Goal: Task Accomplishment & Management: Use online tool/utility

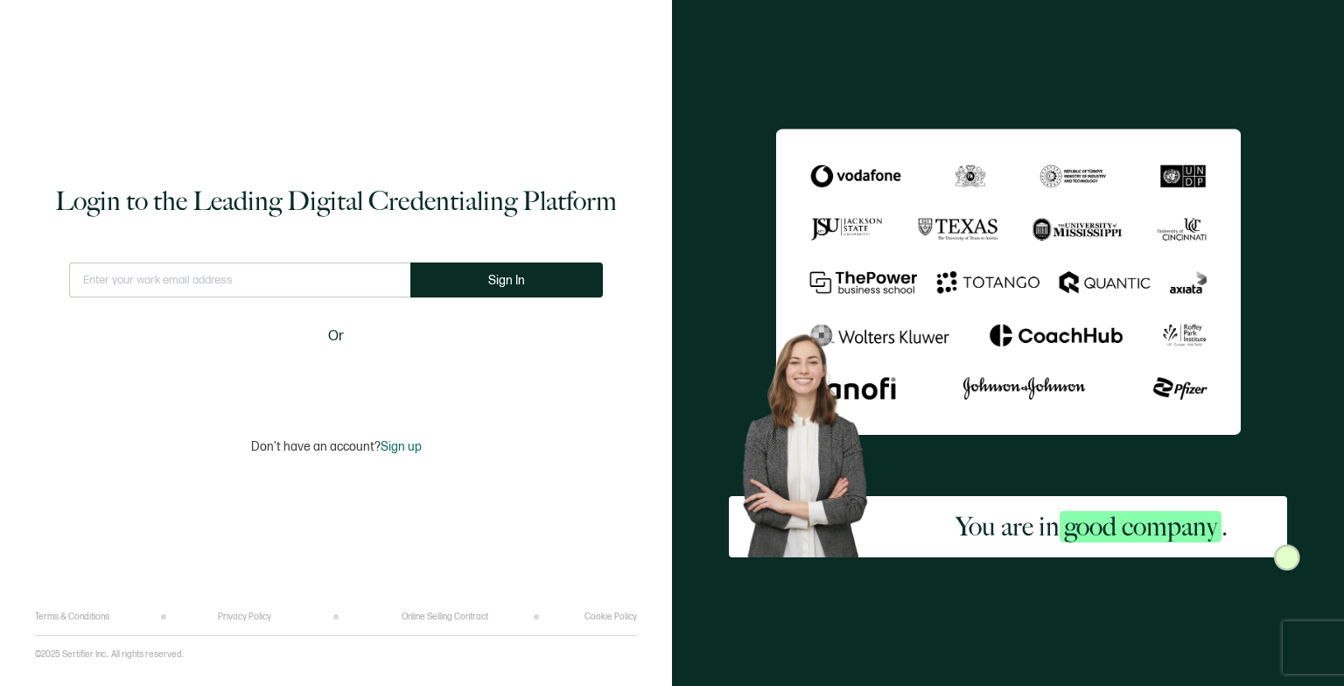
click at [296, 364] on div "Sign in with Google. Opens in new tab" at bounding box center [335, 378] width 201 height 38
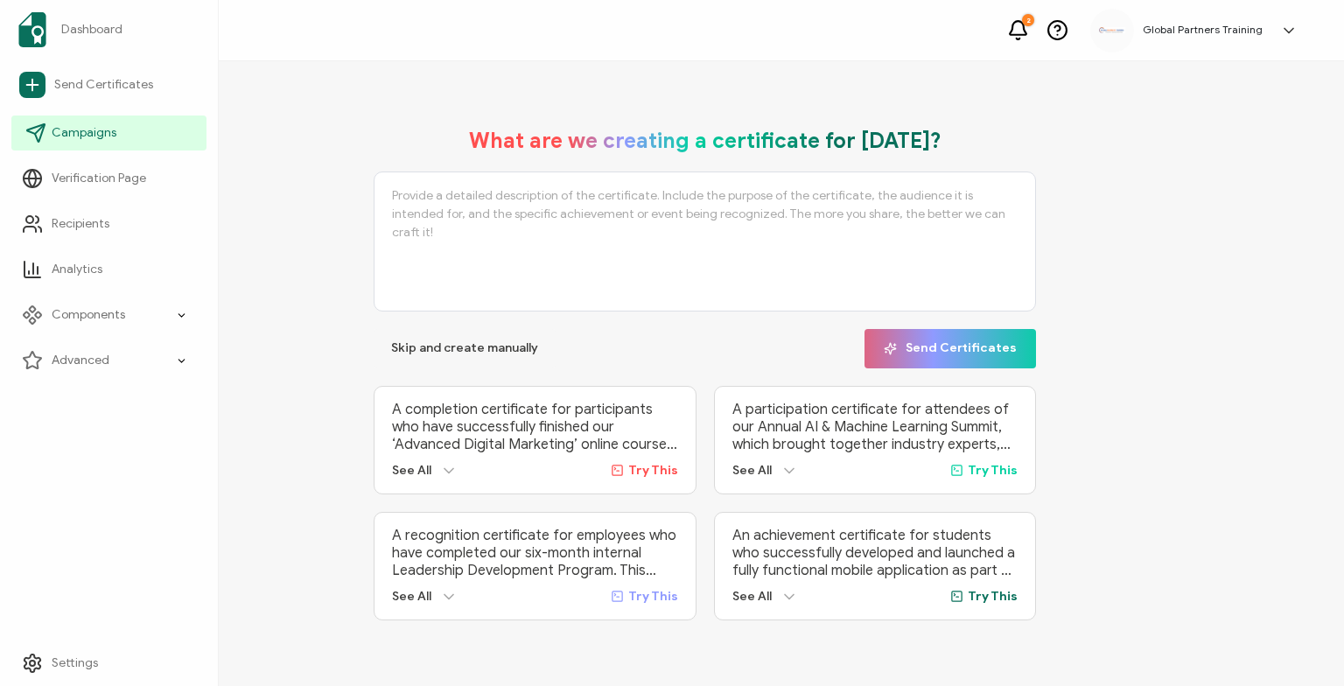
click at [136, 138] on link "Campaigns" at bounding box center [108, 132] width 195 height 35
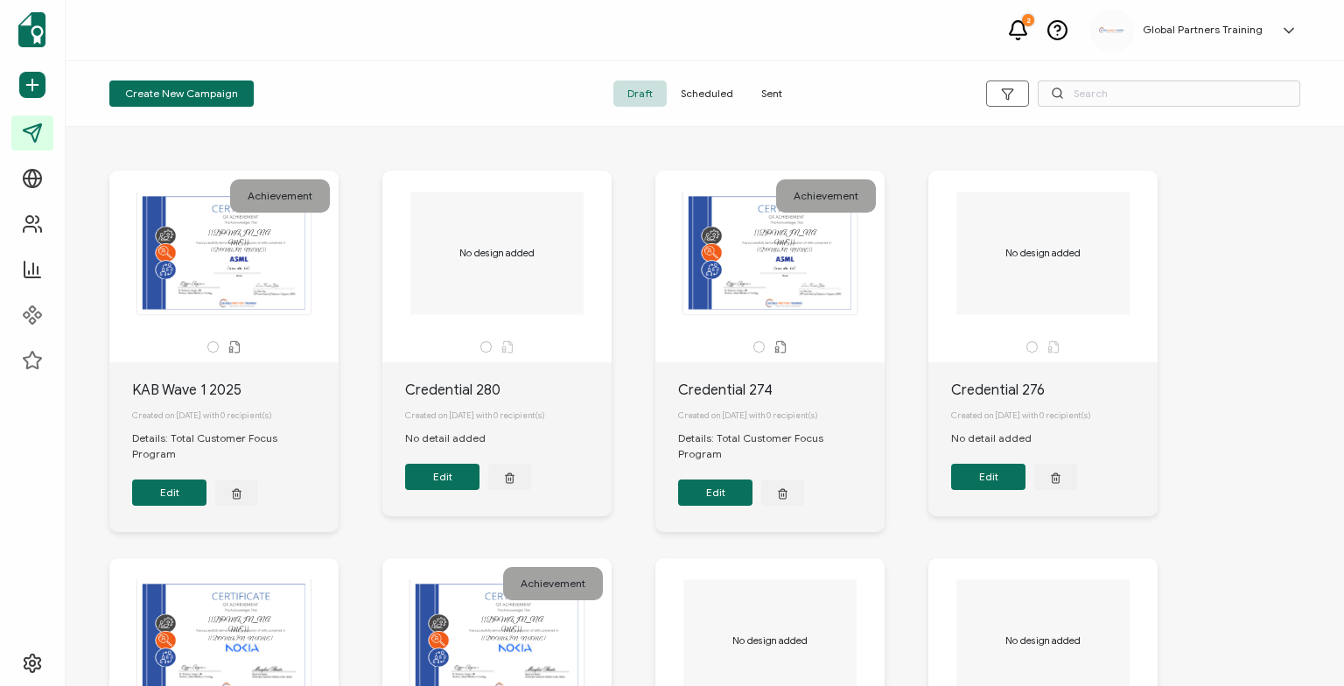
click at [767, 81] on span "Sent" at bounding box center [771, 93] width 49 height 26
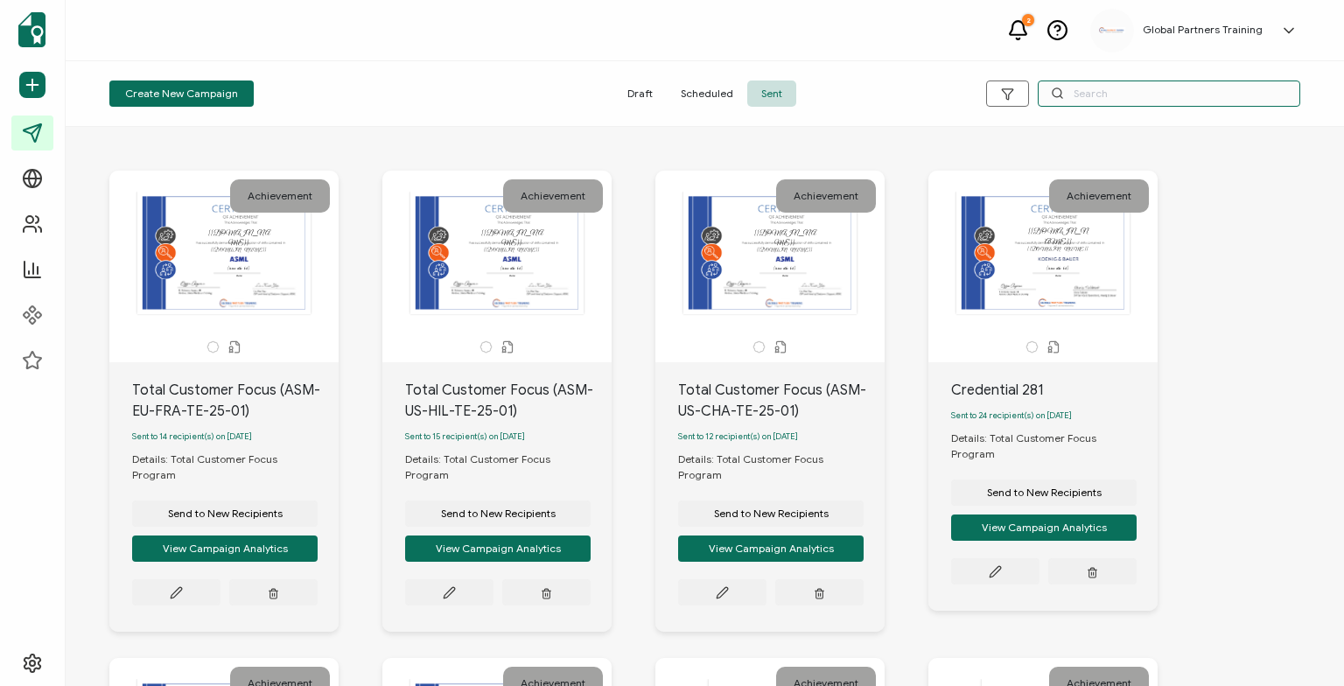
click at [1121, 96] on input "text" at bounding box center [1168, 93] width 262 height 26
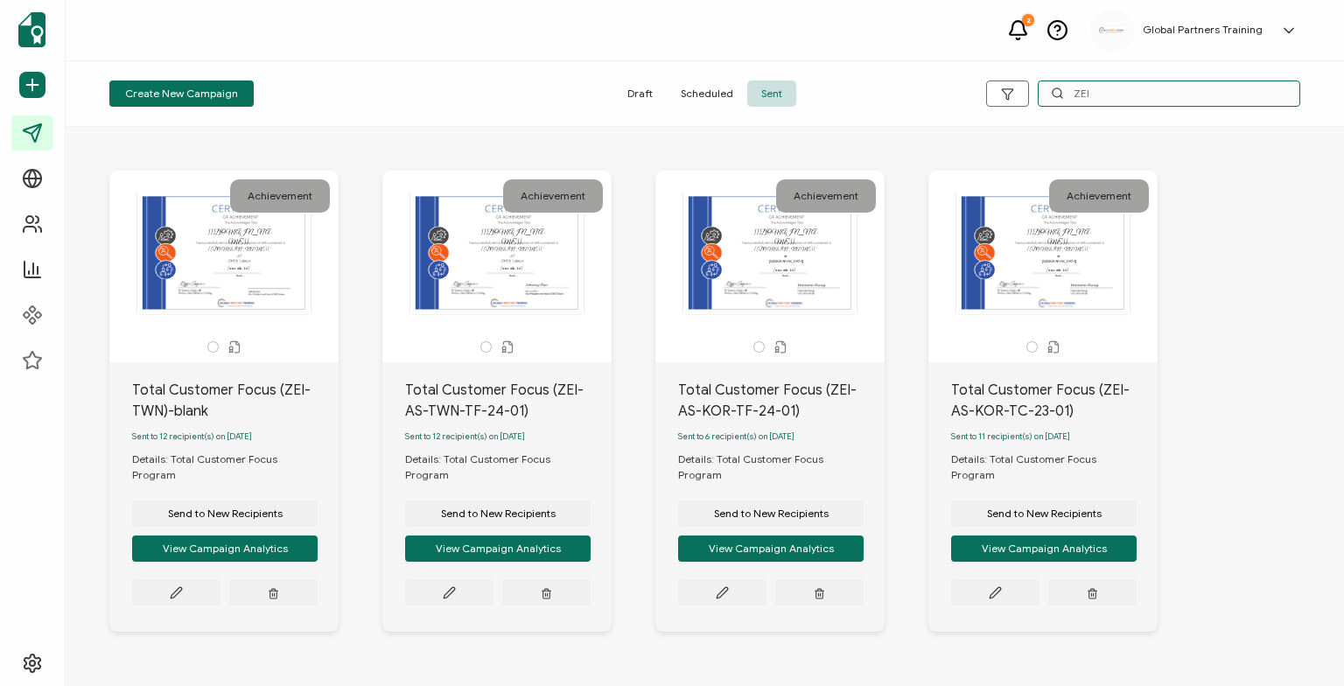
type input "ZEI"
click at [831, 301] on div "The recipient’s full name, which will be automatically filled based on the info…" at bounding box center [770, 253] width 184 height 122
click at [823, 278] on div "The recipient’s full name, which will be automatically filled based on the info…" at bounding box center [770, 253] width 184 height 122
click at [426, 57] on div "2 Global Partners Training [PERSON_NAME] [EMAIL_ADDRESS][DOMAIN_NAME] ID: 00740…" at bounding box center [705, 30] width 1278 height 61
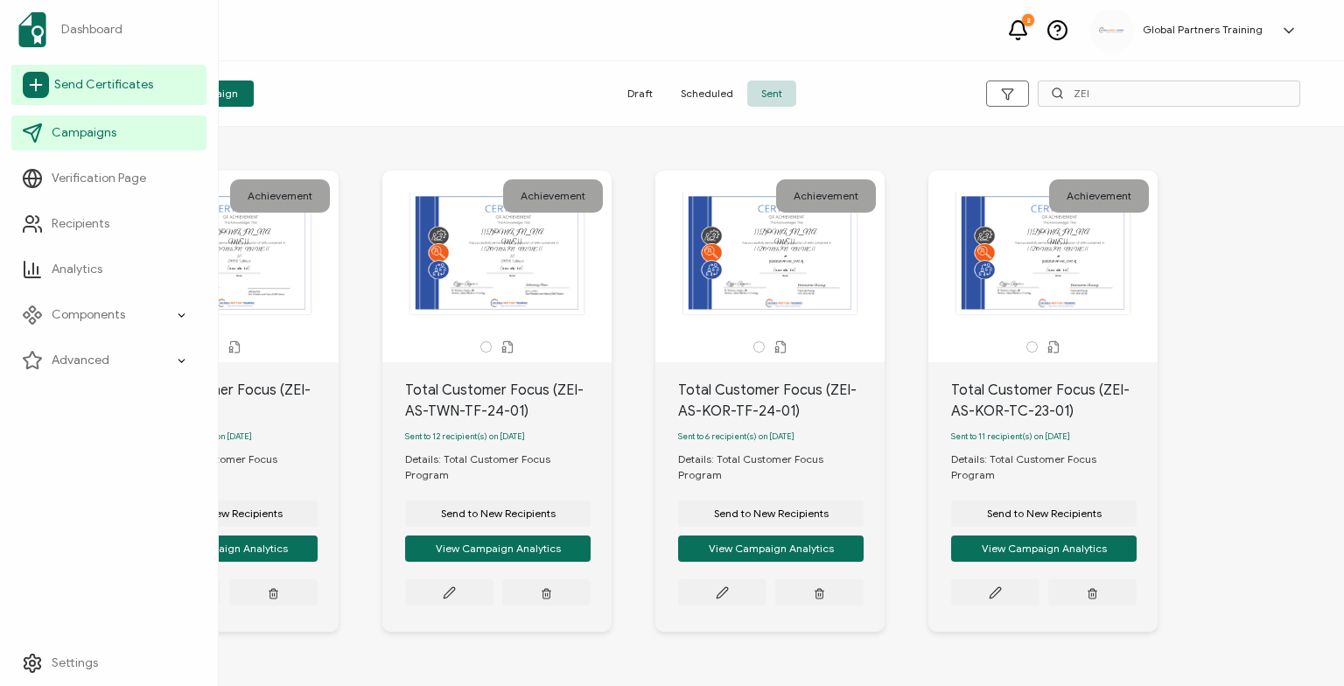
click at [89, 86] on span "Send Certificates" at bounding box center [103, 84] width 99 height 17
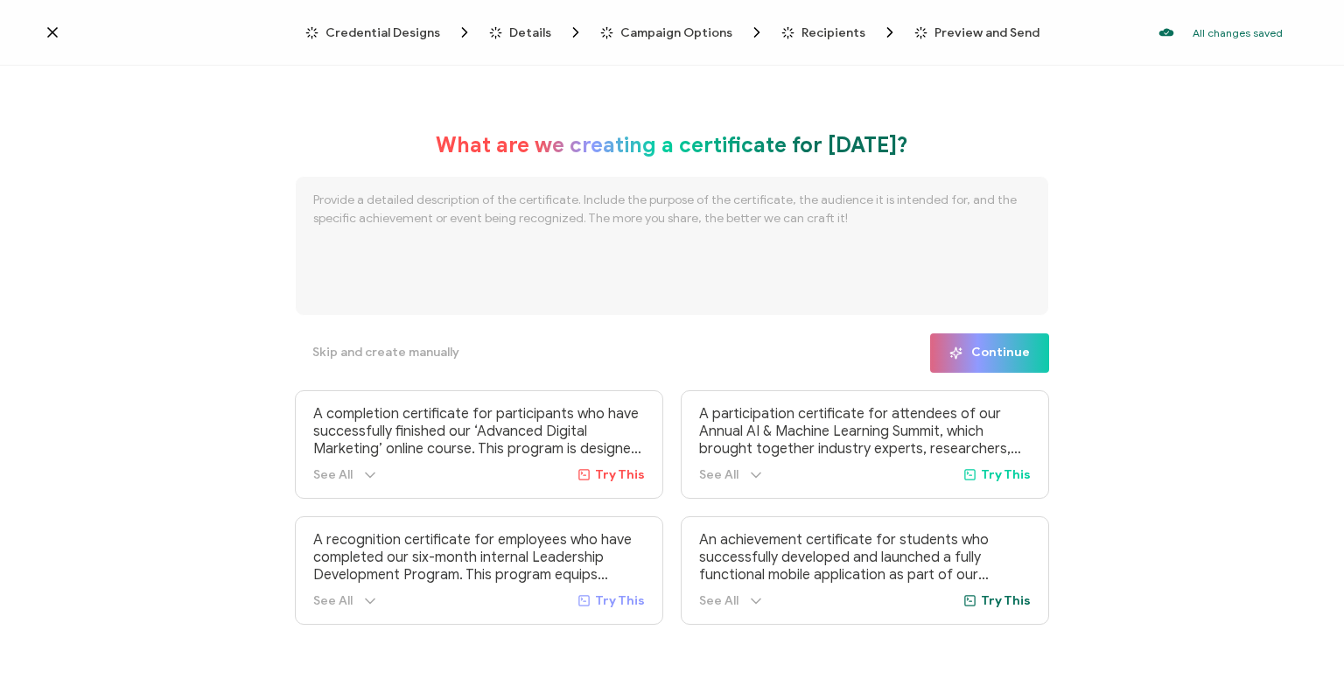
click at [399, 30] on span "Credential Designs" at bounding box center [382, 32] width 115 height 13
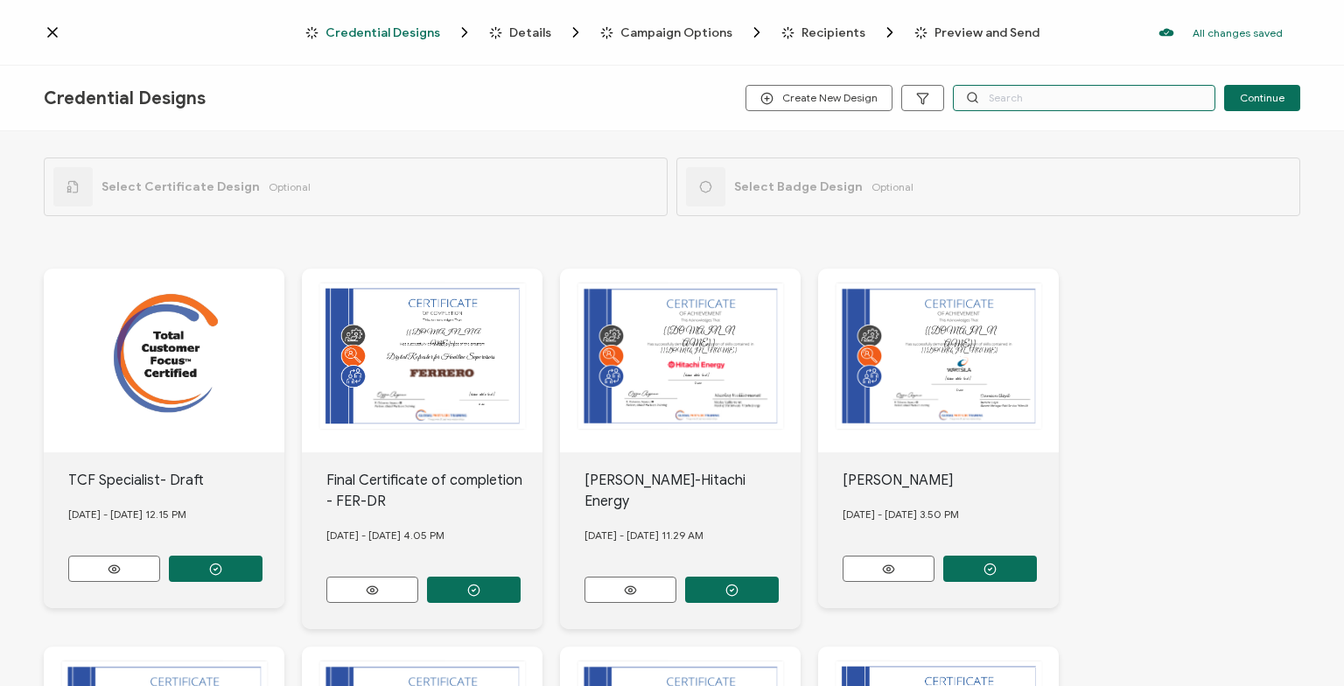
click at [1107, 93] on input "text" at bounding box center [1084, 98] width 262 height 26
type input "I"
type input "W"
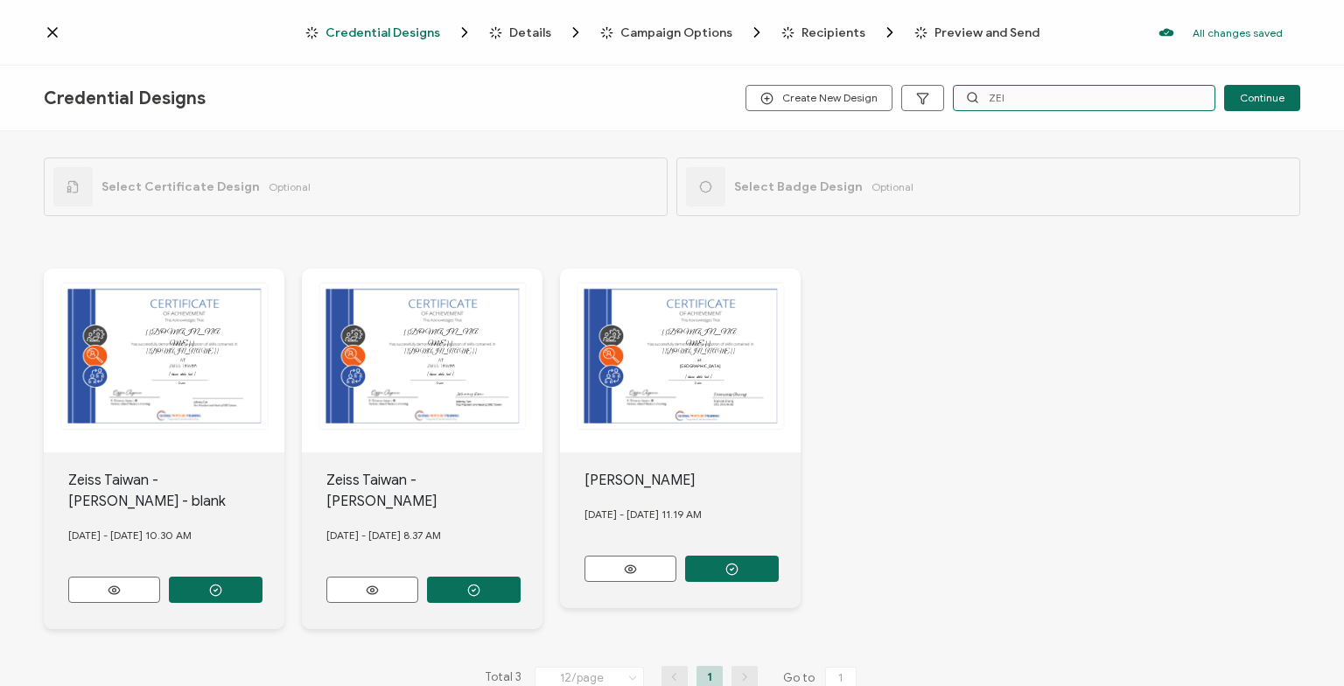
type input "ZEI"
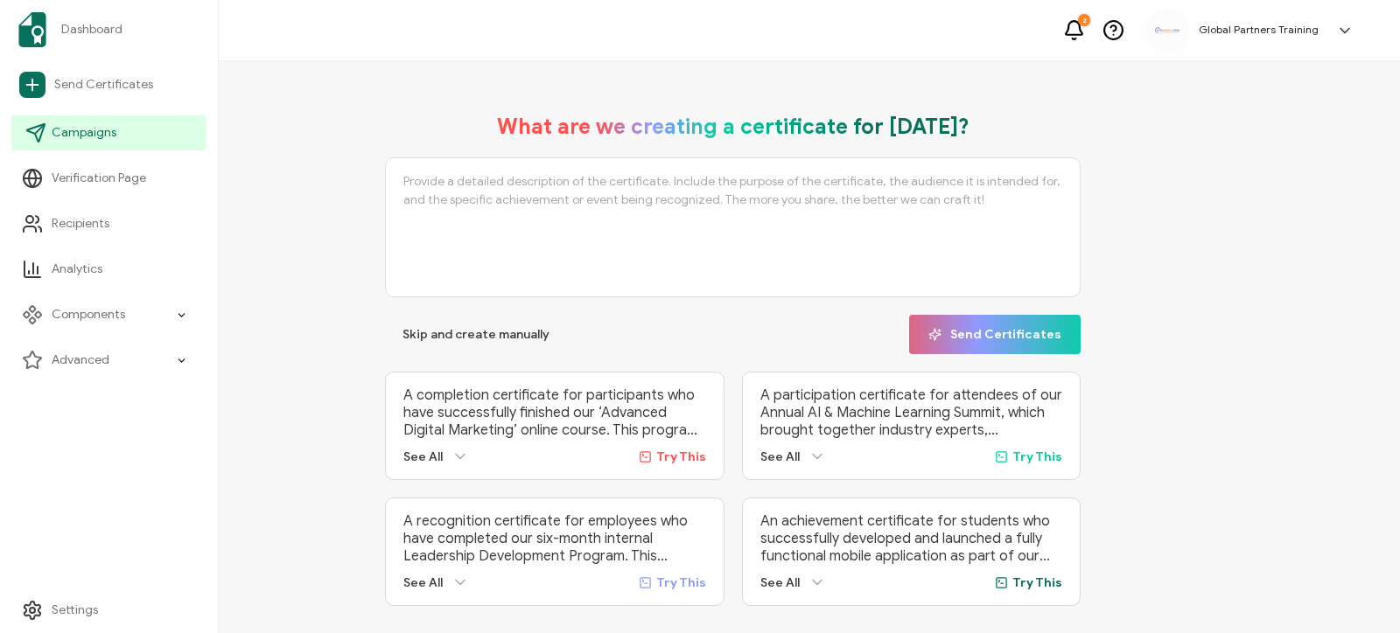
click at [137, 136] on link "Campaigns" at bounding box center [108, 132] width 195 height 35
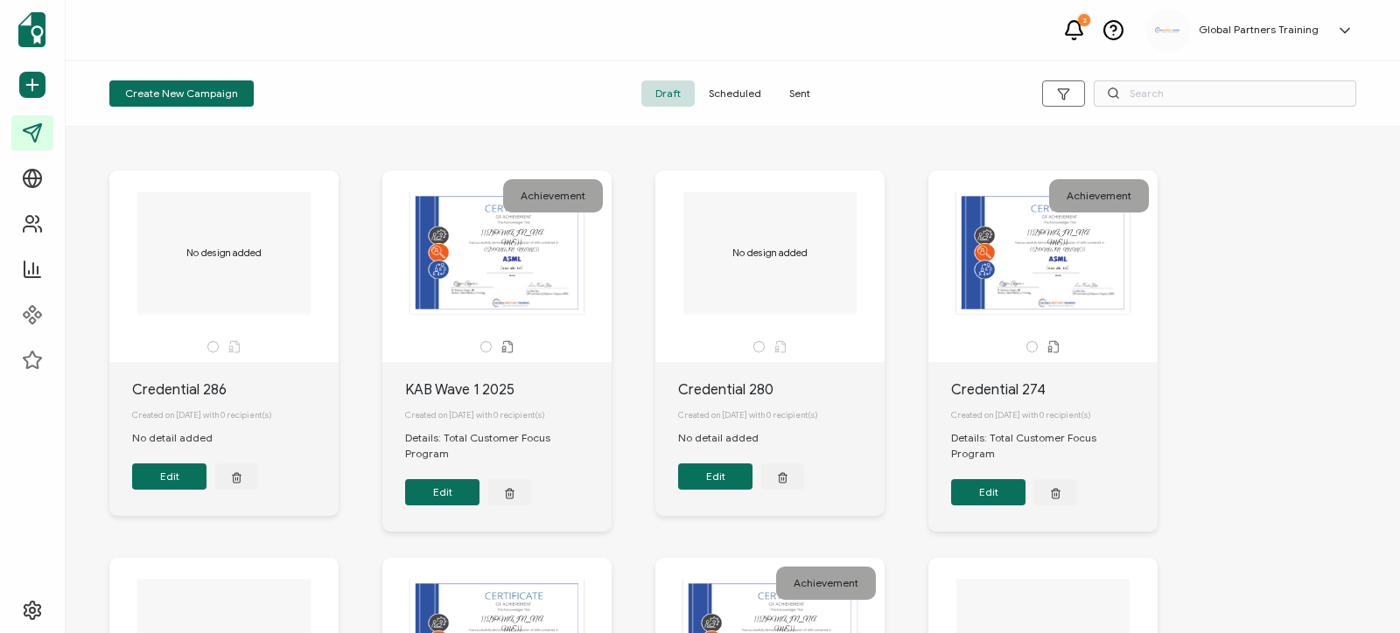
click at [799, 90] on span "Sent" at bounding box center [799, 93] width 49 height 26
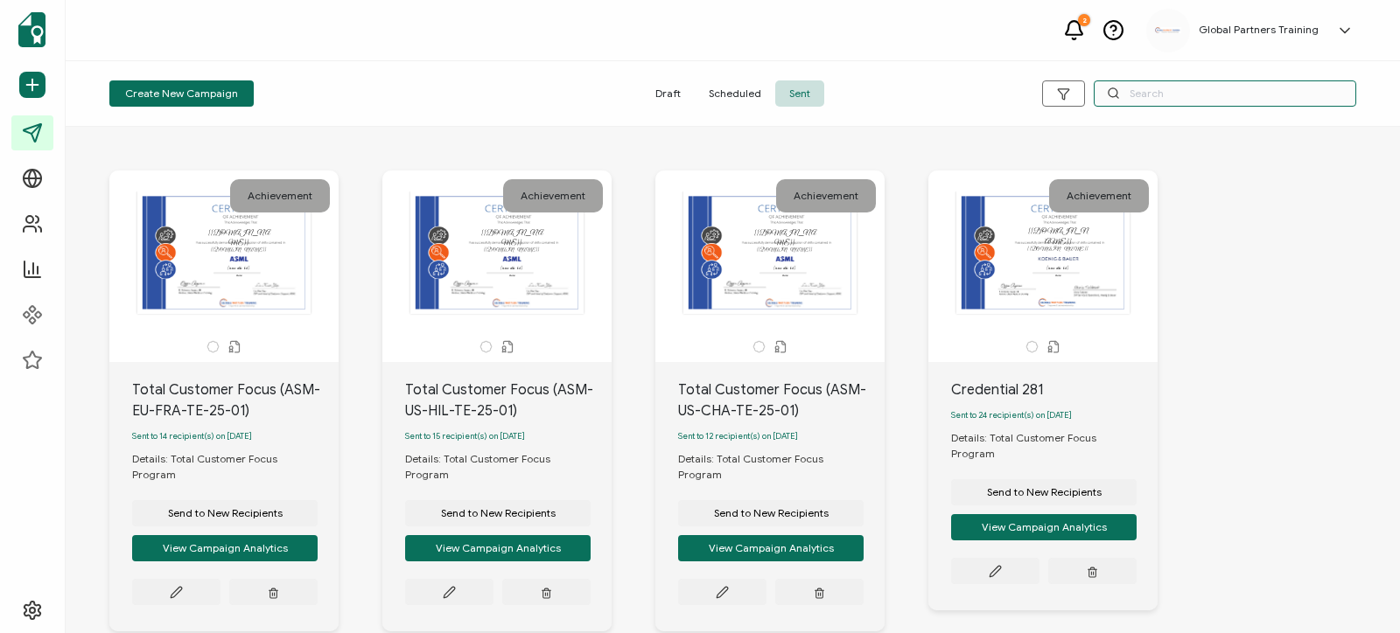
click at [1189, 90] on input "text" at bounding box center [1224, 93] width 262 height 26
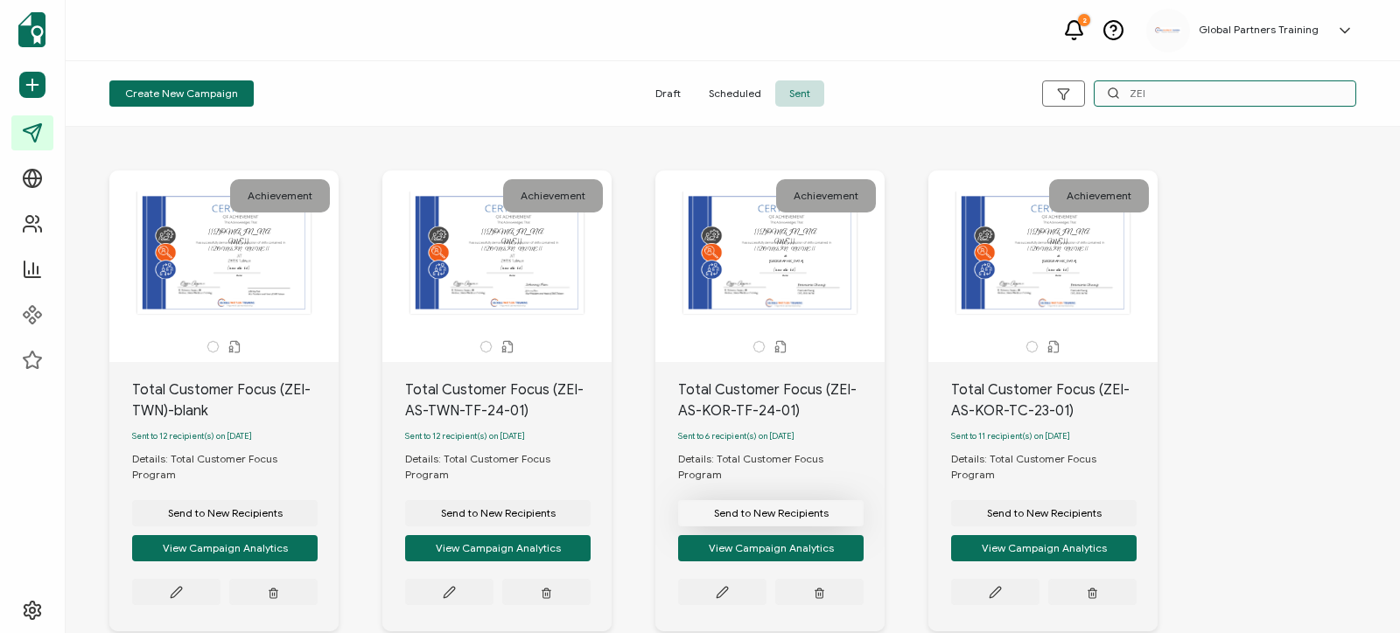
type input "ZEI"
click at [792, 508] on span "Send to New Recipients" at bounding box center [771, 513] width 115 height 10
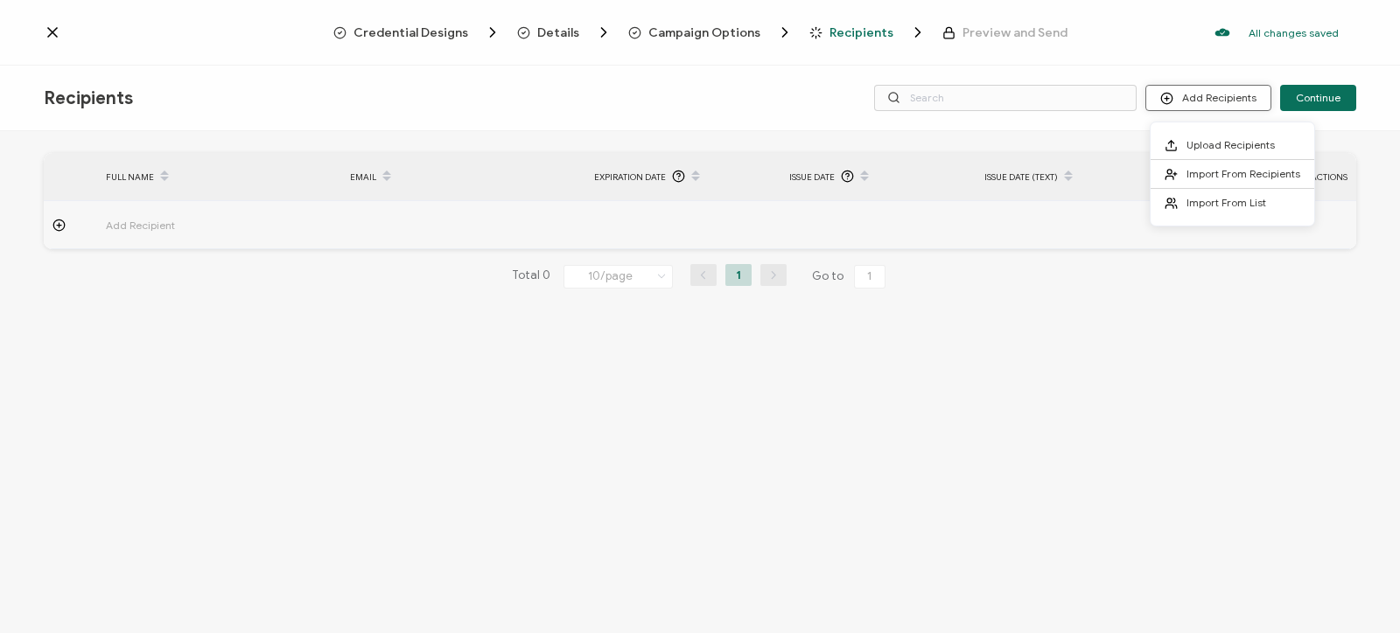
click at [1234, 106] on button "Add Recipients" at bounding box center [1208, 98] width 126 height 26
click at [1227, 138] on li "Upload Recipients" at bounding box center [1232, 145] width 164 height 29
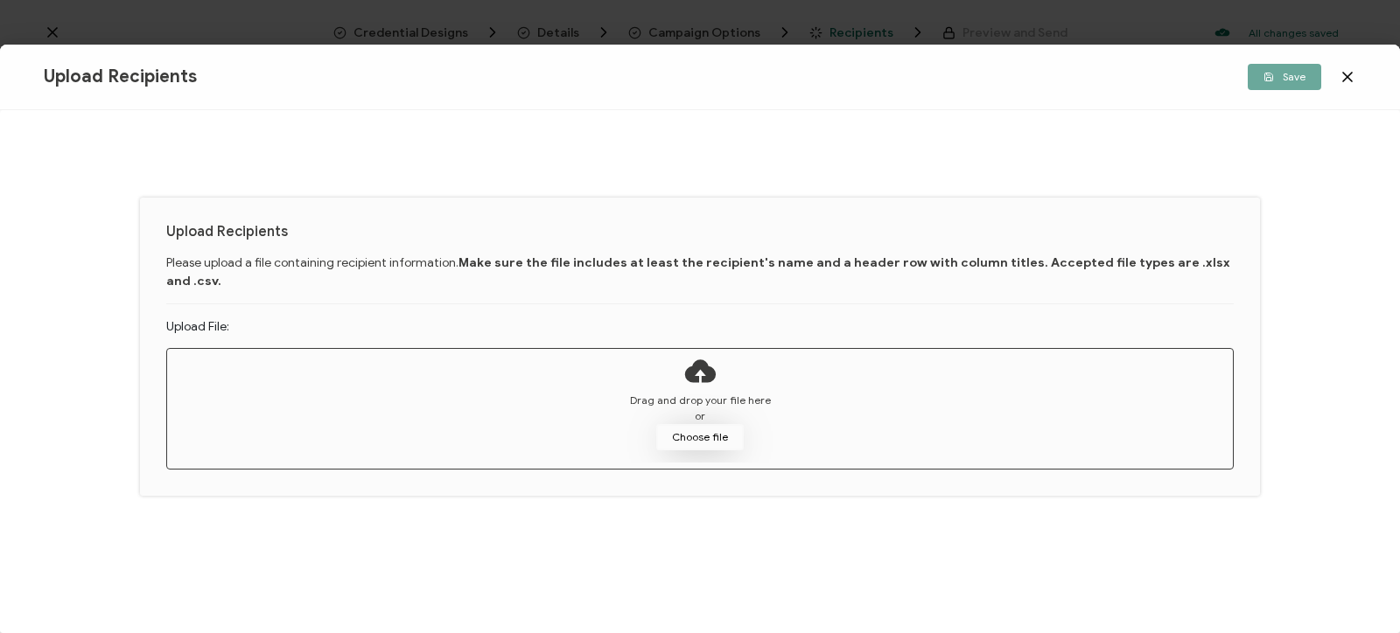
click at [712, 424] on button "Choose file" at bounding box center [699, 437] width 87 height 26
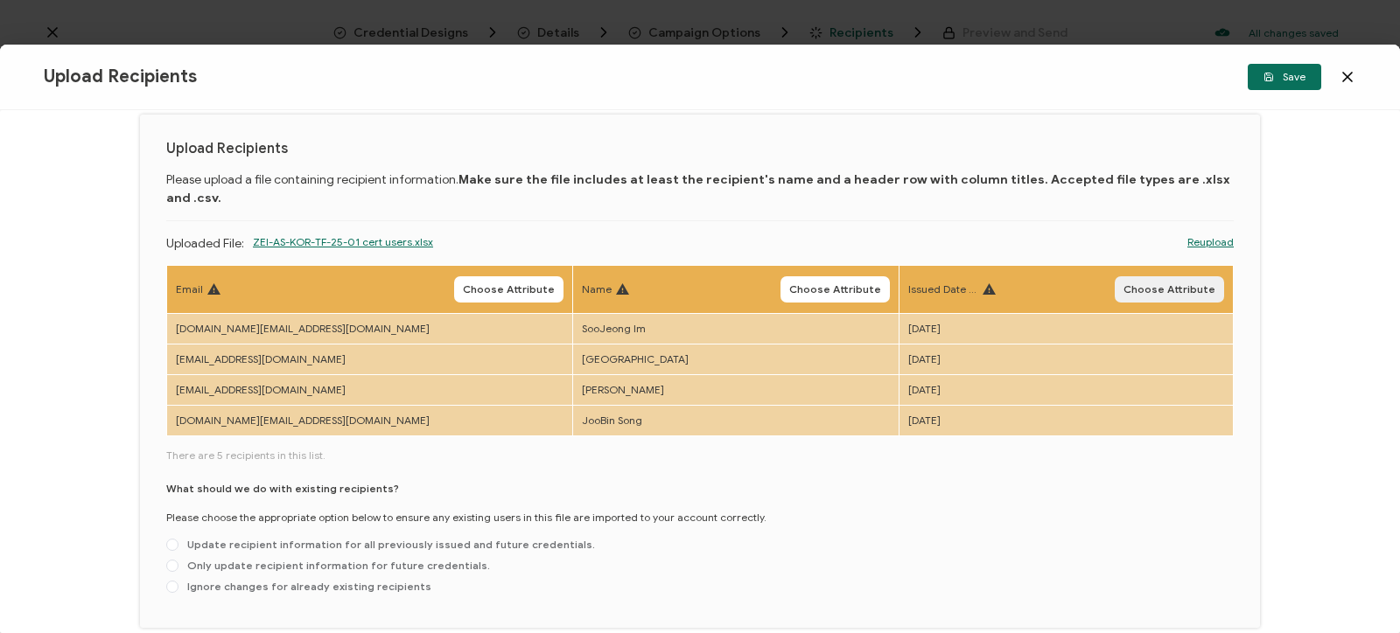
scroll to position [41, 0]
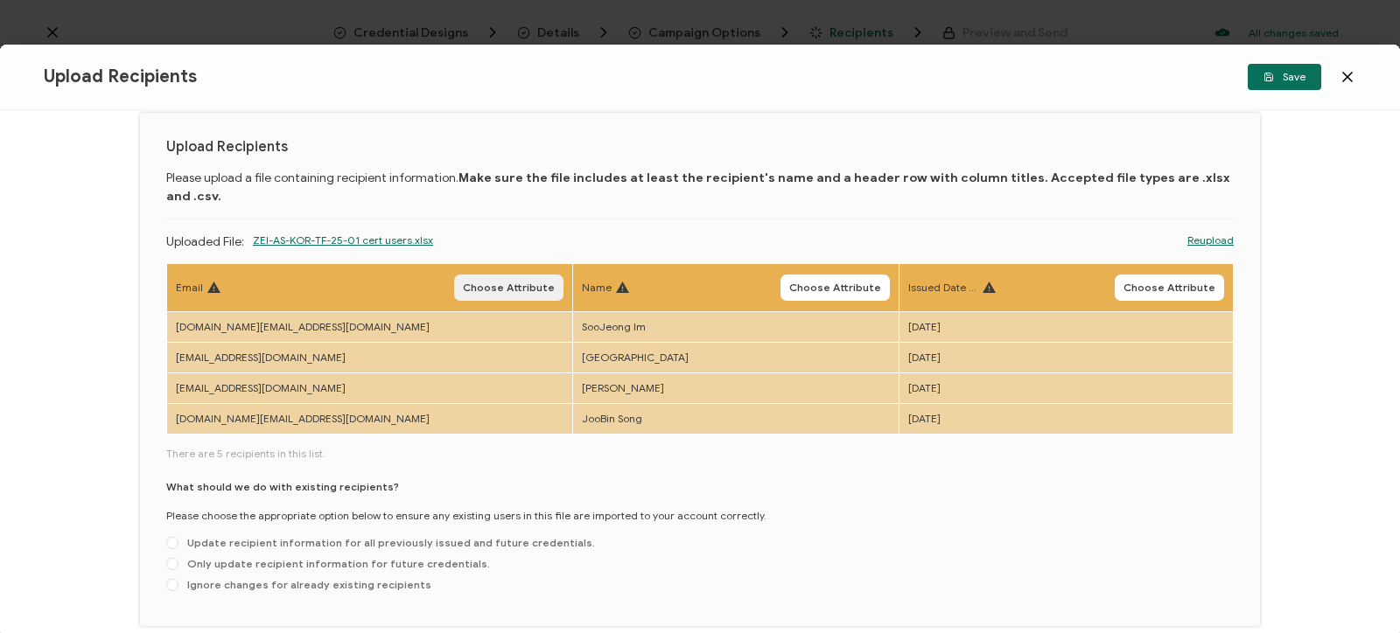
click at [454, 275] on button "Choose Attribute" at bounding box center [508, 288] width 109 height 26
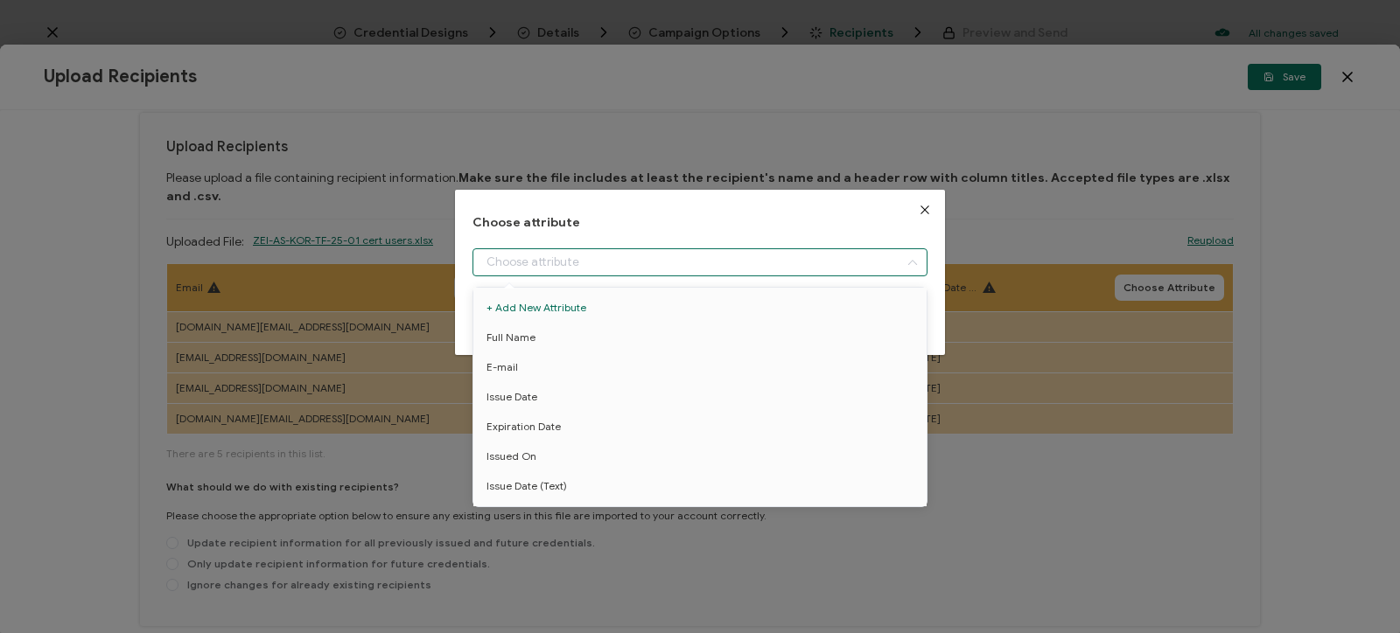
click at [512, 257] on input "dialog" at bounding box center [699, 262] width 455 height 28
click at [520, 359] on li "E-mail" at bounding box center [700, 368] width 462 height 30
type input "E-mail"
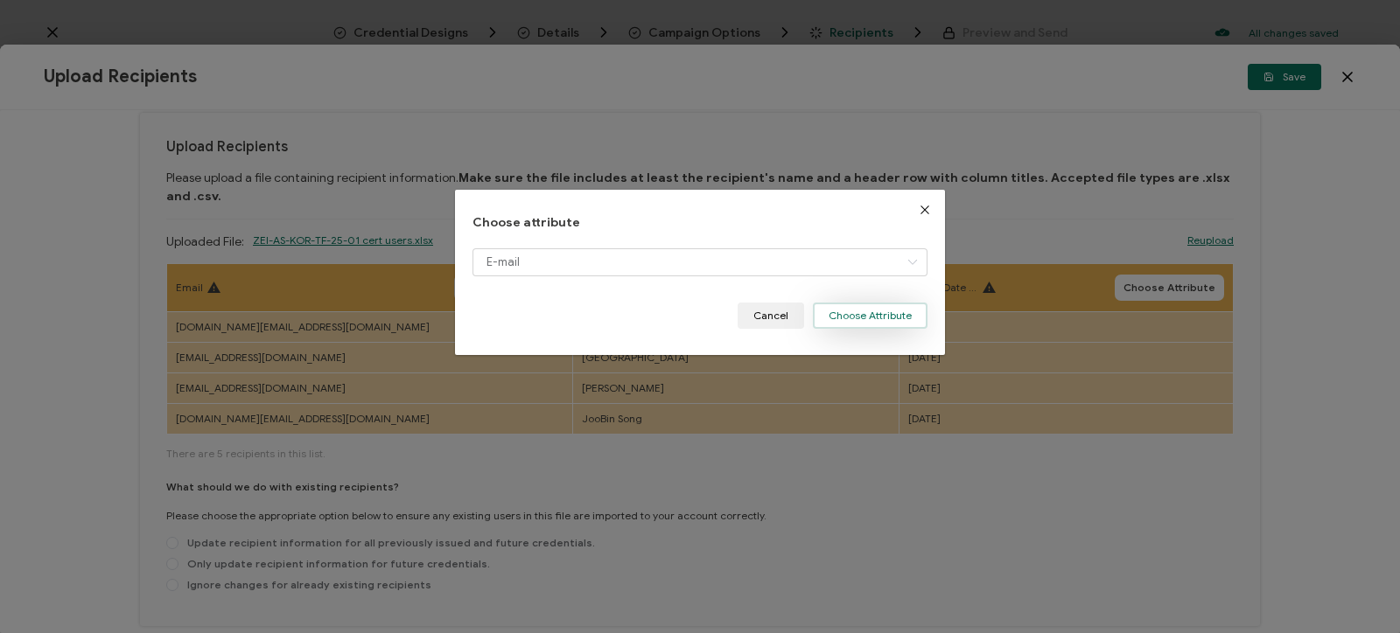
click at [898, 318] on button "Choose Attribute" at bounding box center [870, 316] width 115 height 26
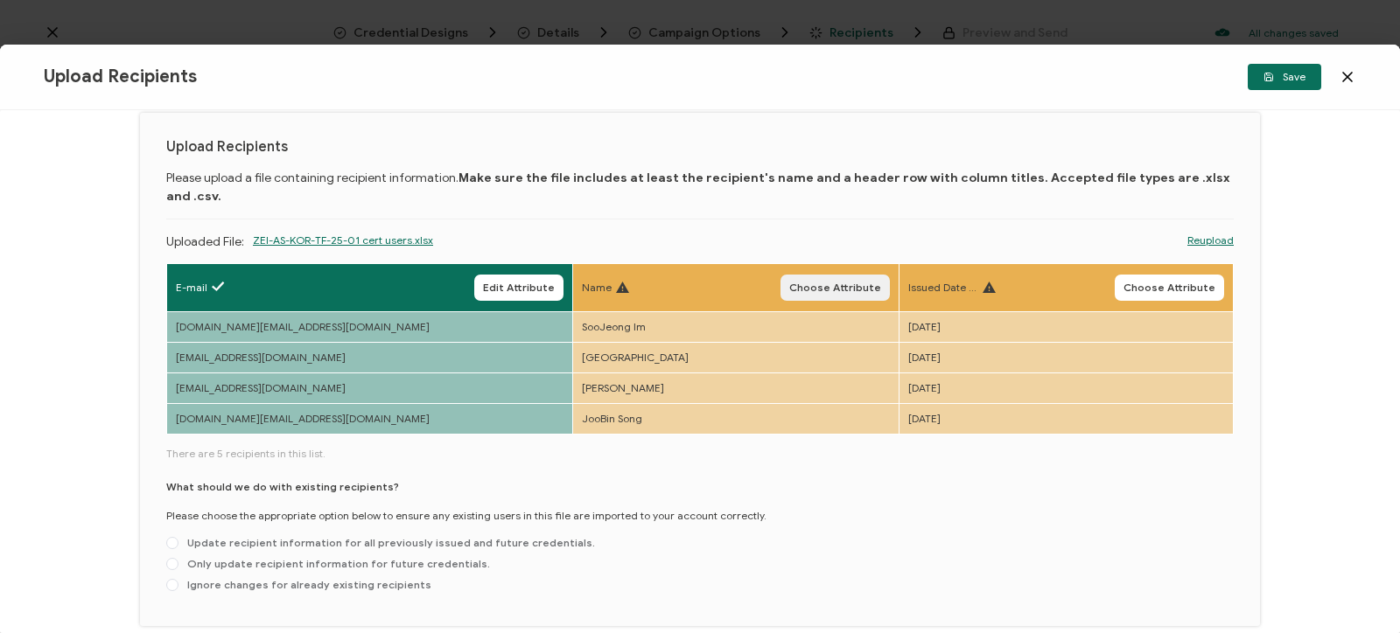
click at [797, 275] on button "Choose Attribute" at bounding box center [834, 288] width 109 height 26
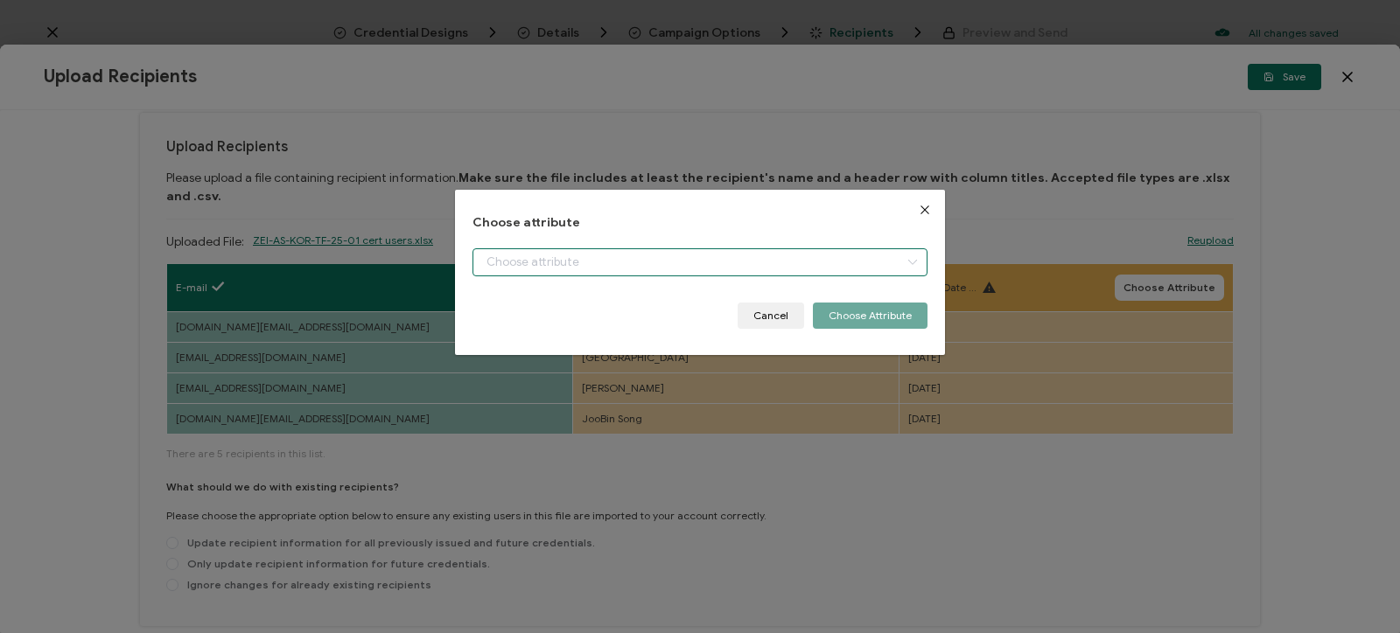
click at [567, 262] on input "dialog" at bounding box center [699, 262] width 455 height 28
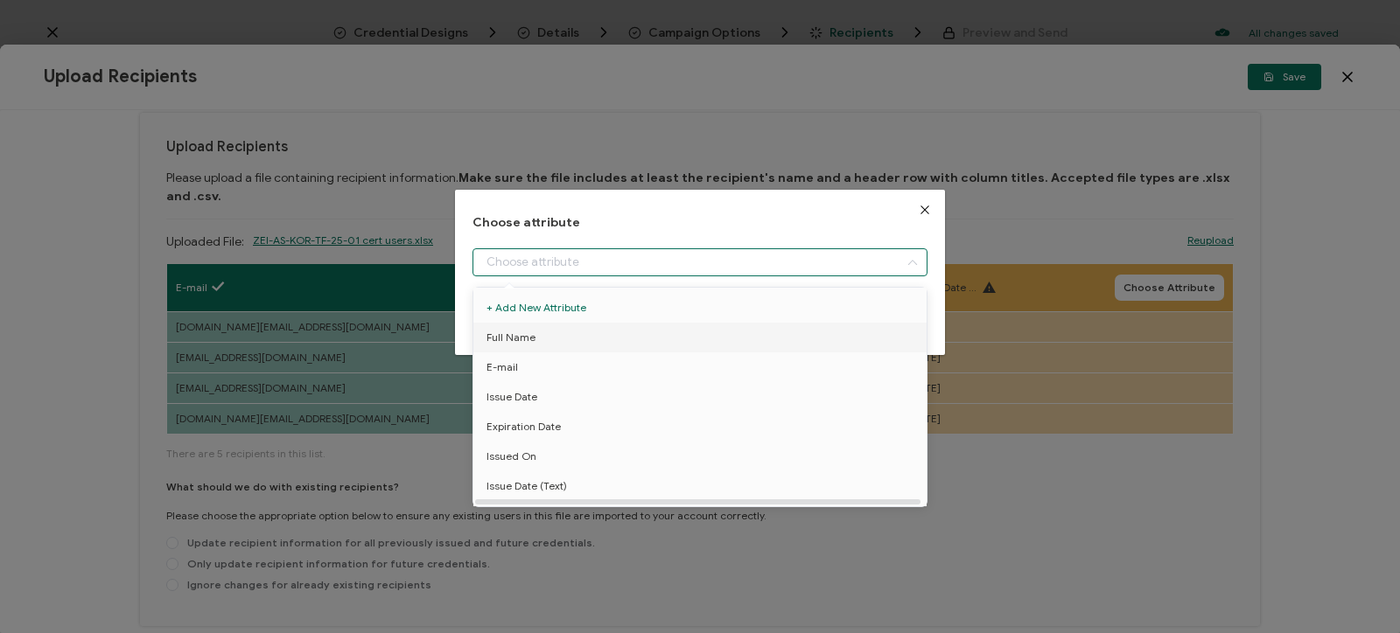
click at [548, 346] on li "Full Name" at bounding box center [700, 338] width 462 height 30
type input "Full Name"
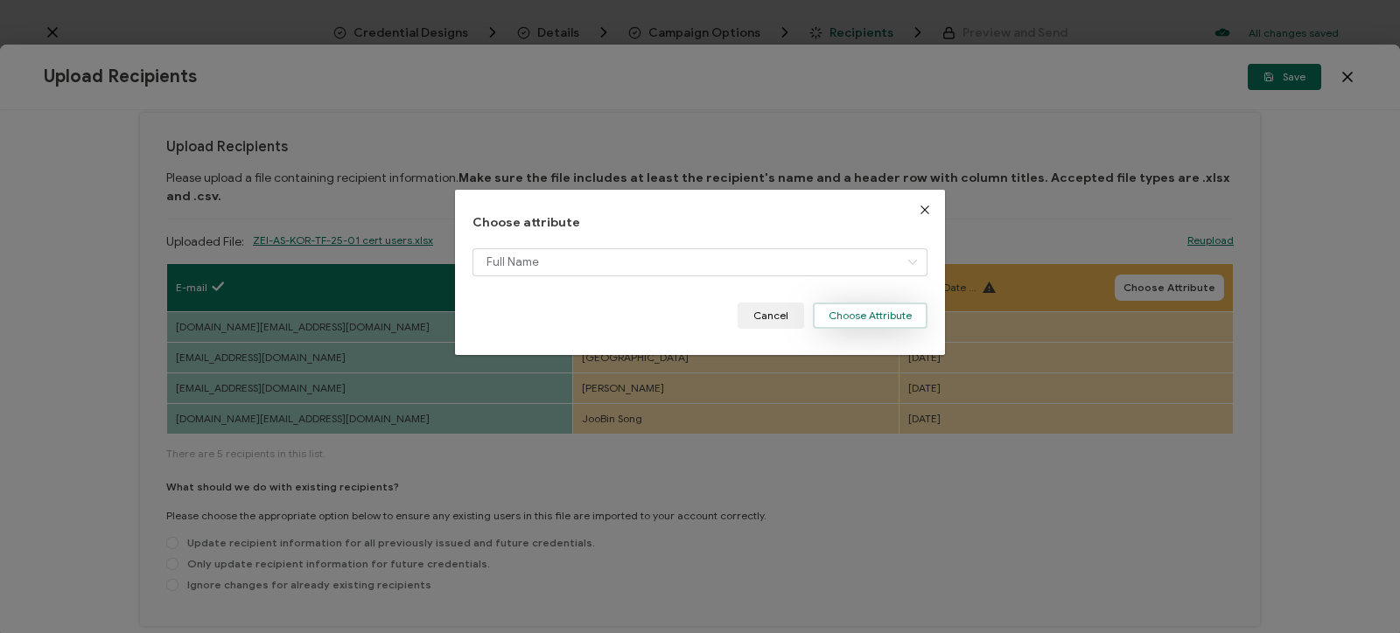
click at [895, 315] on button "Choose Attribute" at bounding box center [870, 316] width 115 height 26
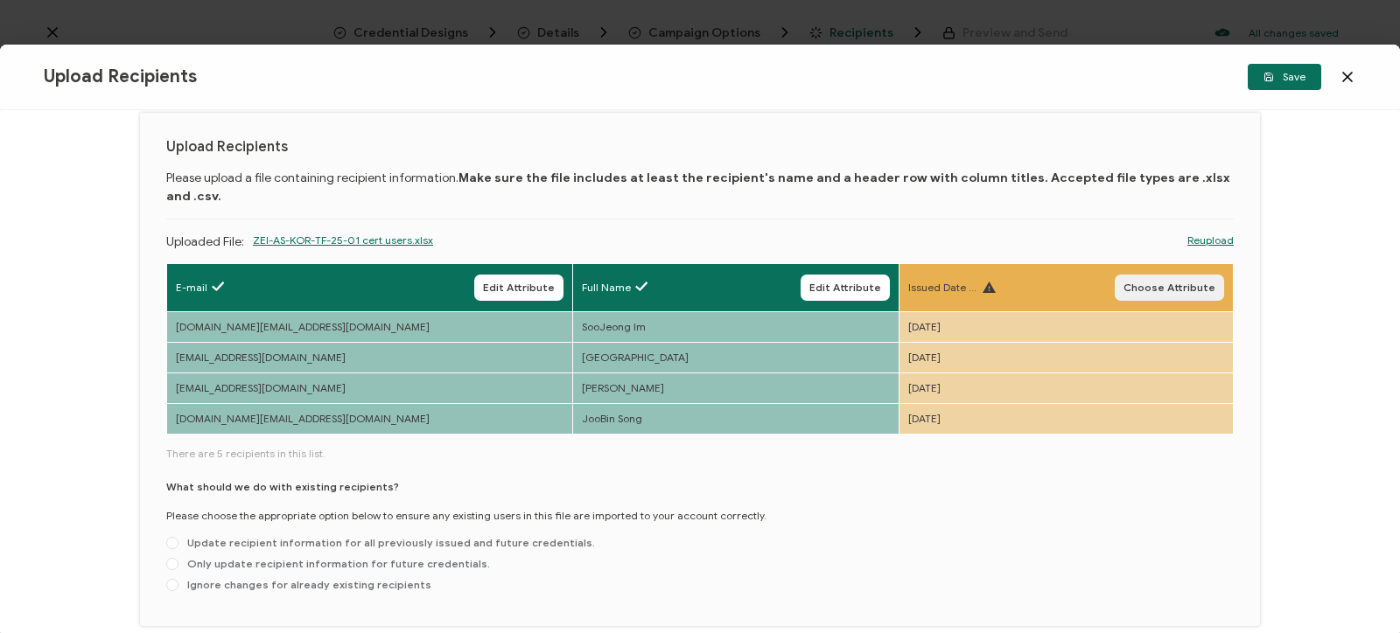
click at [1198, 283] on span "Choose Attribute" at bounding box center [1169, 288] width 92 height 10
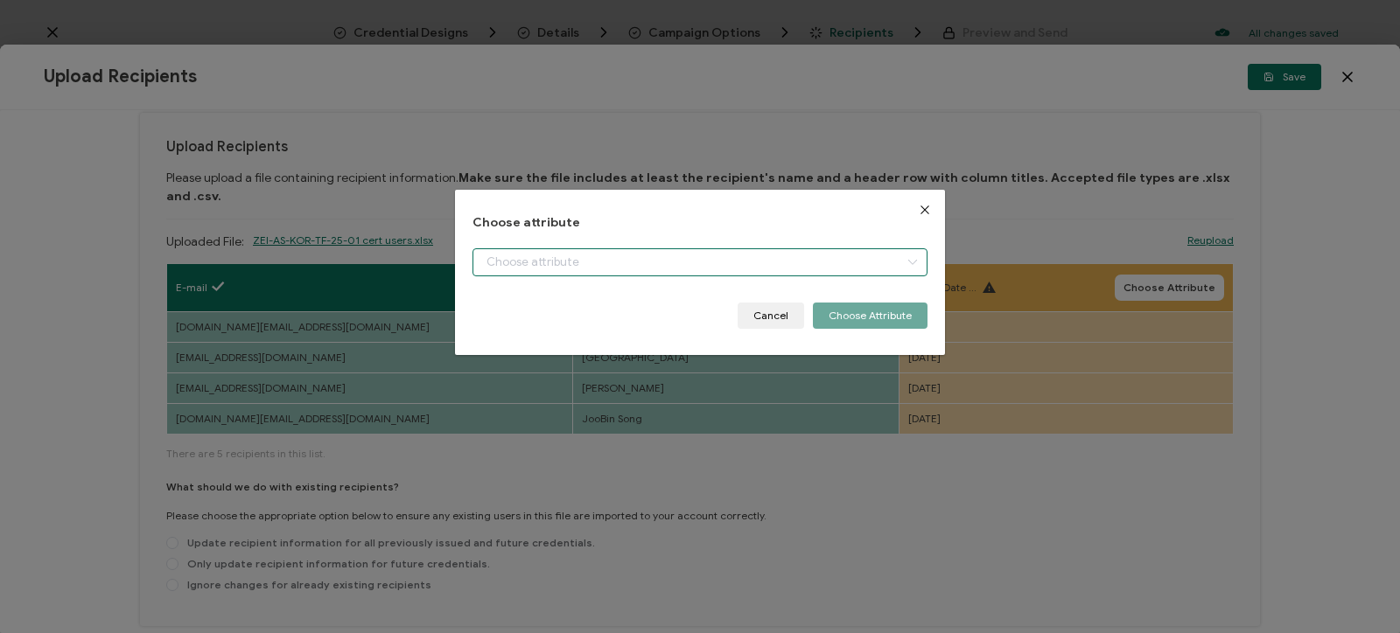
click at [716, 265] on input "dialog" at bounding box center [699, 262] width 455 height 28
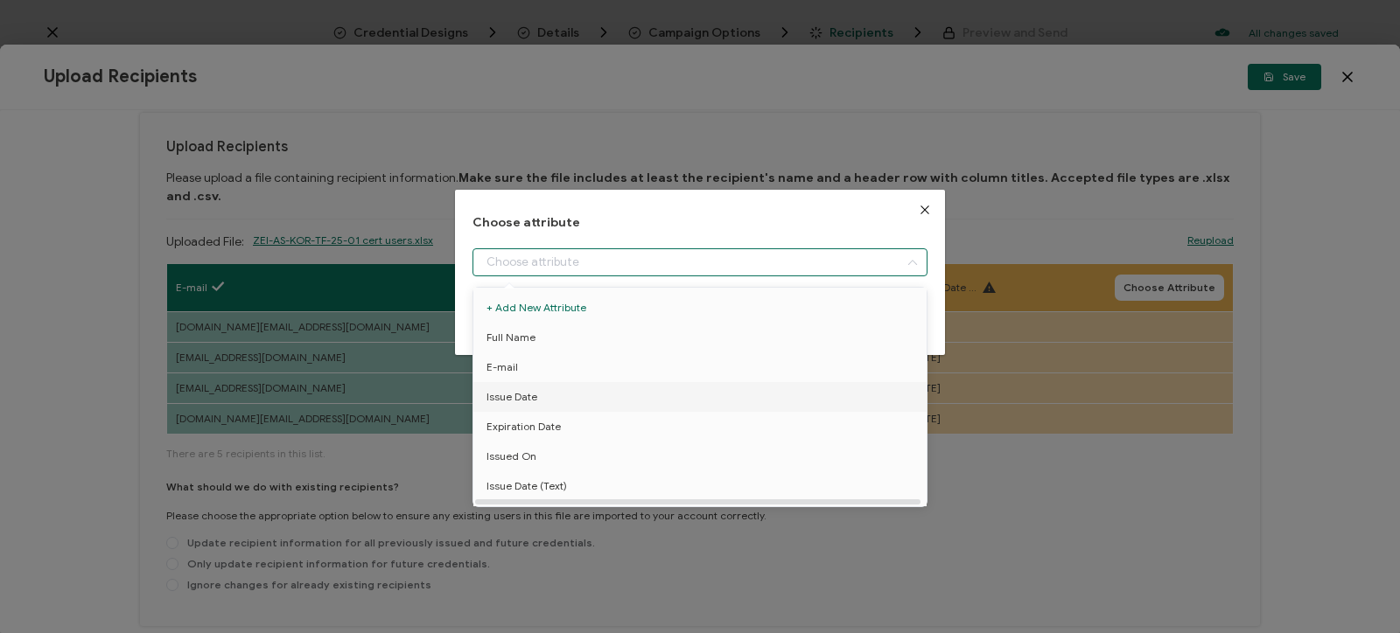
click at [541, 396] on li "Issue Date" at bounding box center [700, 397] width 462 height 30
type input "Issue Date"
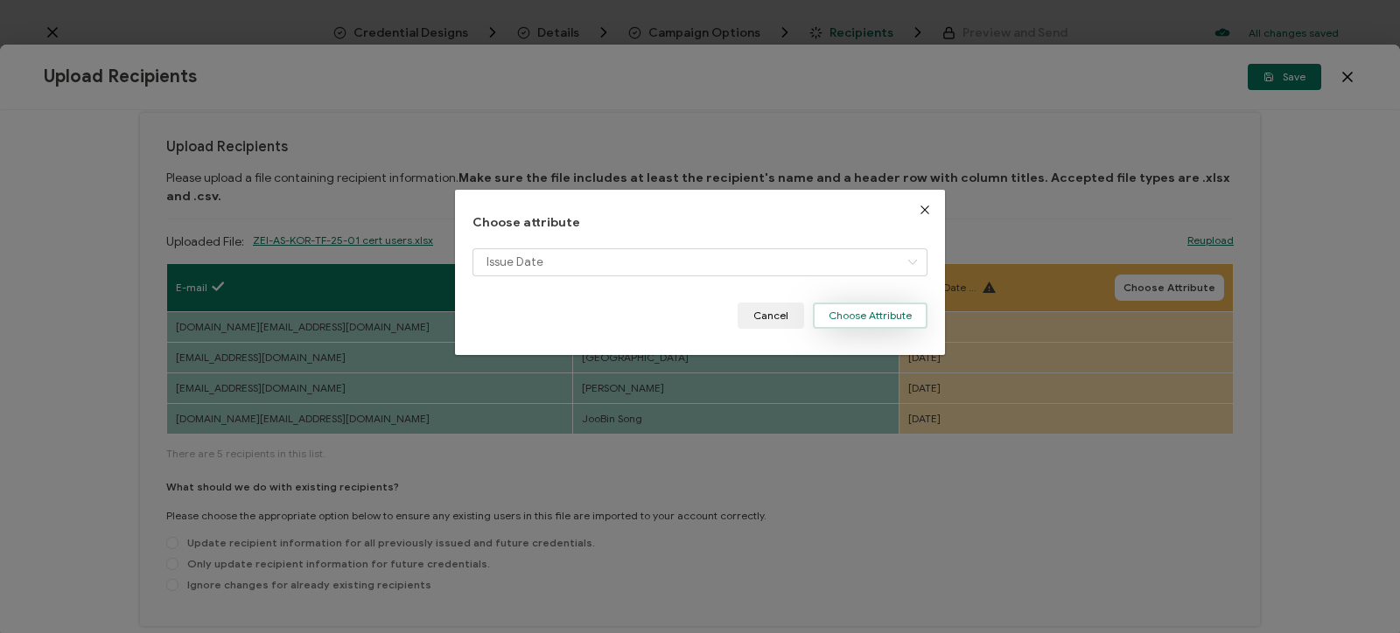
click at [871, 317] on button "Choose Attribute" at bounding box center [870, 316] width 115 height 26
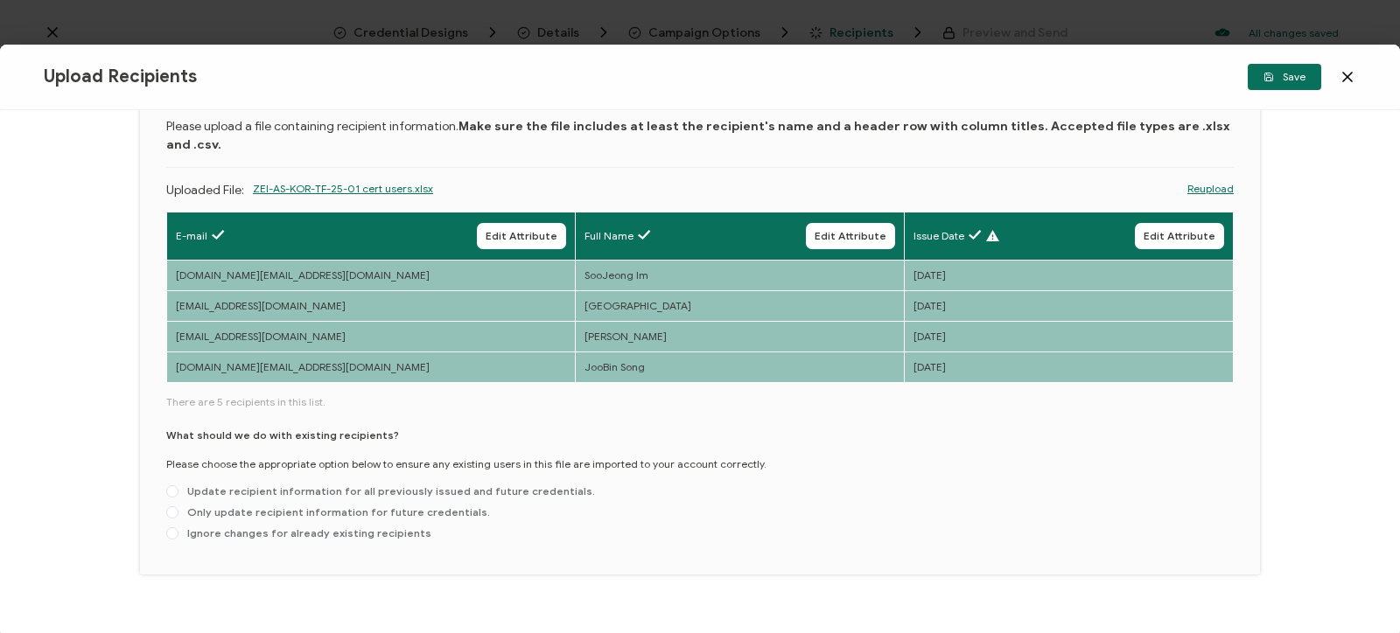
scroll to position [102, 0]
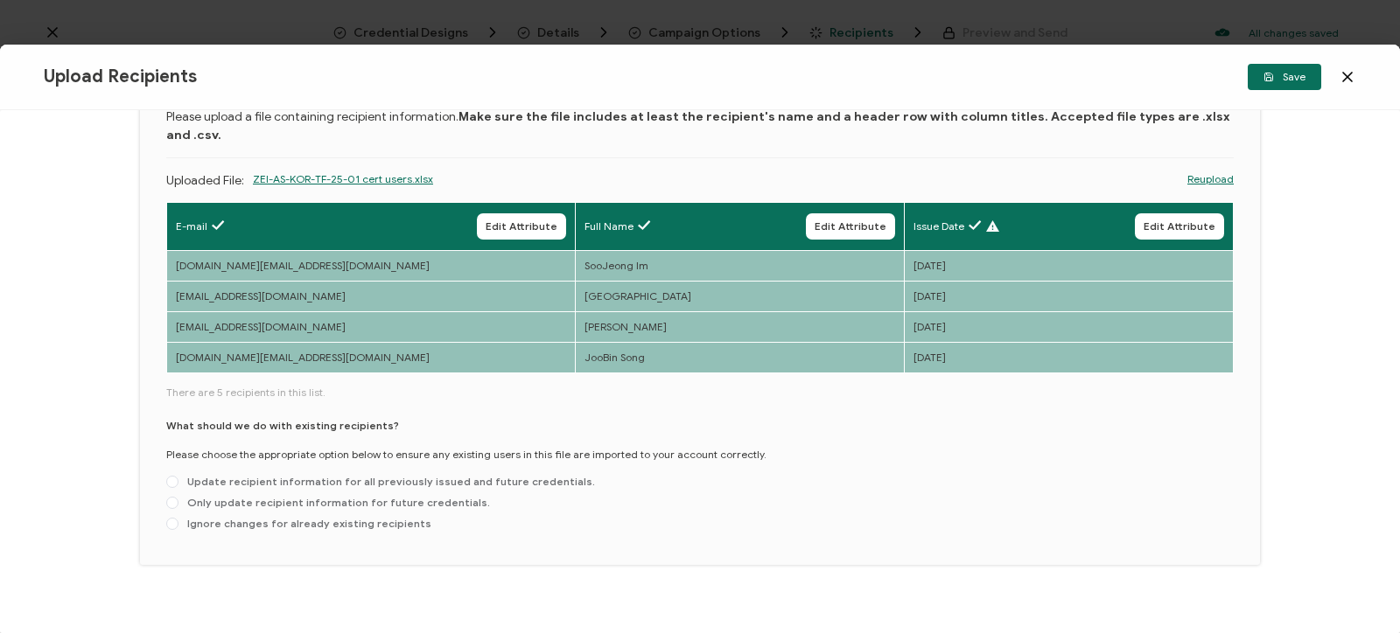
click at [164, 506] on div "Upload Recipients Please upload a file containing recipient information. Make s…" at bounding box center [700, 308] width 1120 height 513
click at [174, 518] on span at bounding box center [172, 524] width 12 height 12
click at [174, 518] on input "Ignore changes for already existing recipients" at bounding box center [172, 525] width 12 height 14
radio input "true"
click at [177, 518] on span at bounding box center [172, 524] width 12 height 12
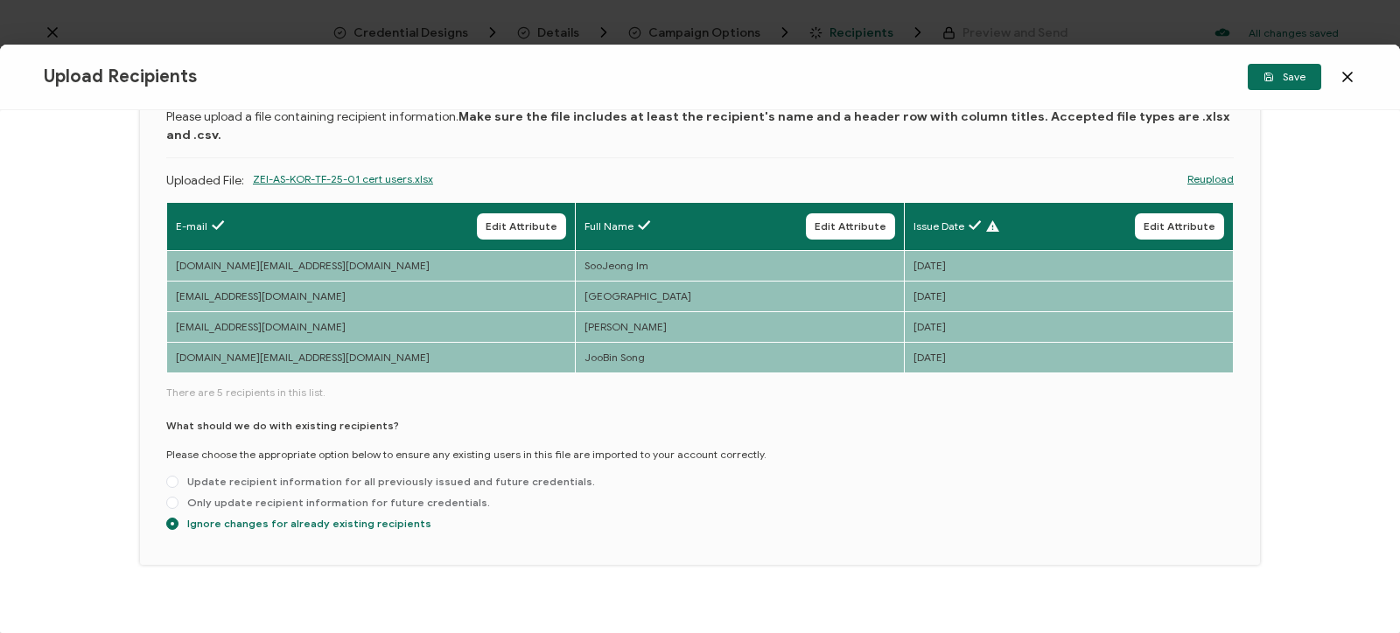
click at [177, 518] on input "Ignore changes for already existing recipients" at bounding box center [172, 525] width 12 height 14
click at [178, 476] on span at bounding box center [172, 483] width 12 height 14
click at [178, 476] on input "Update recipient information for all previously issued and future credentials." at bounding box center [172, 483] width 12 height 14
radio input "true"
click at [177, 518] on span at bounding box center [172, 525] width 12 height 14
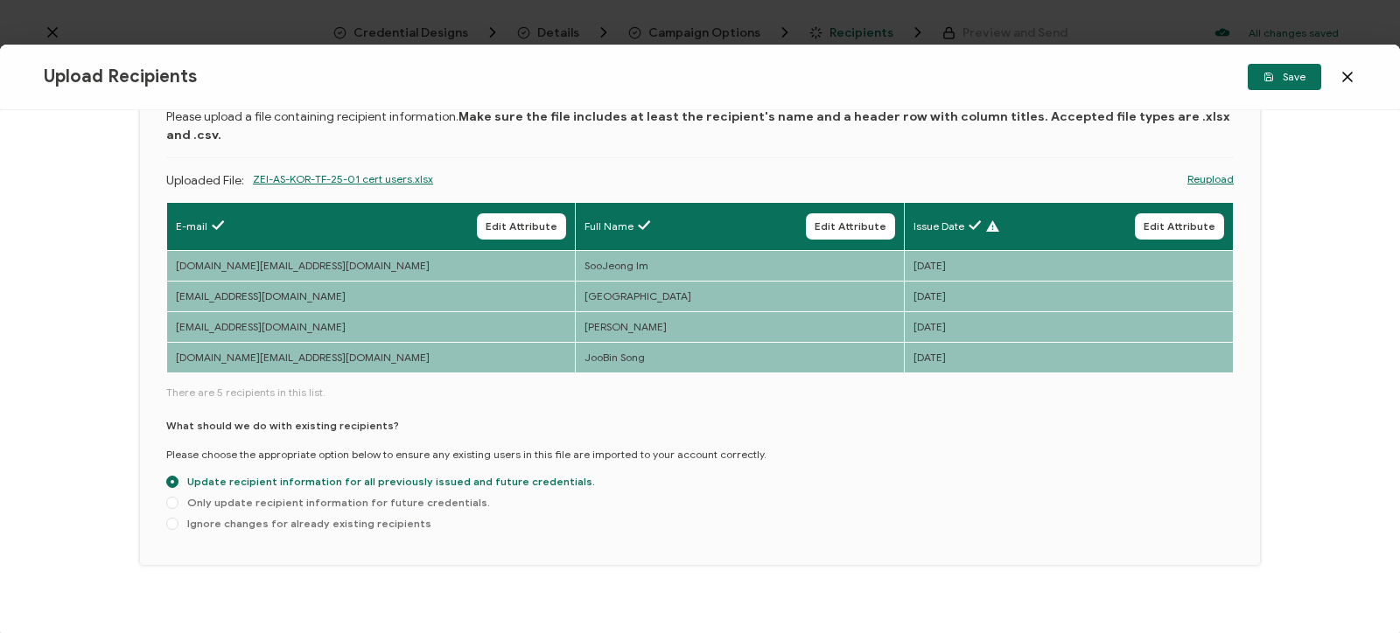
click at [177, 518] on input "Ignore changes for already existing recipients" at bounding box center [172, 525] width 12 height 14
radio input "true"
radio input "false"
radio input "true"
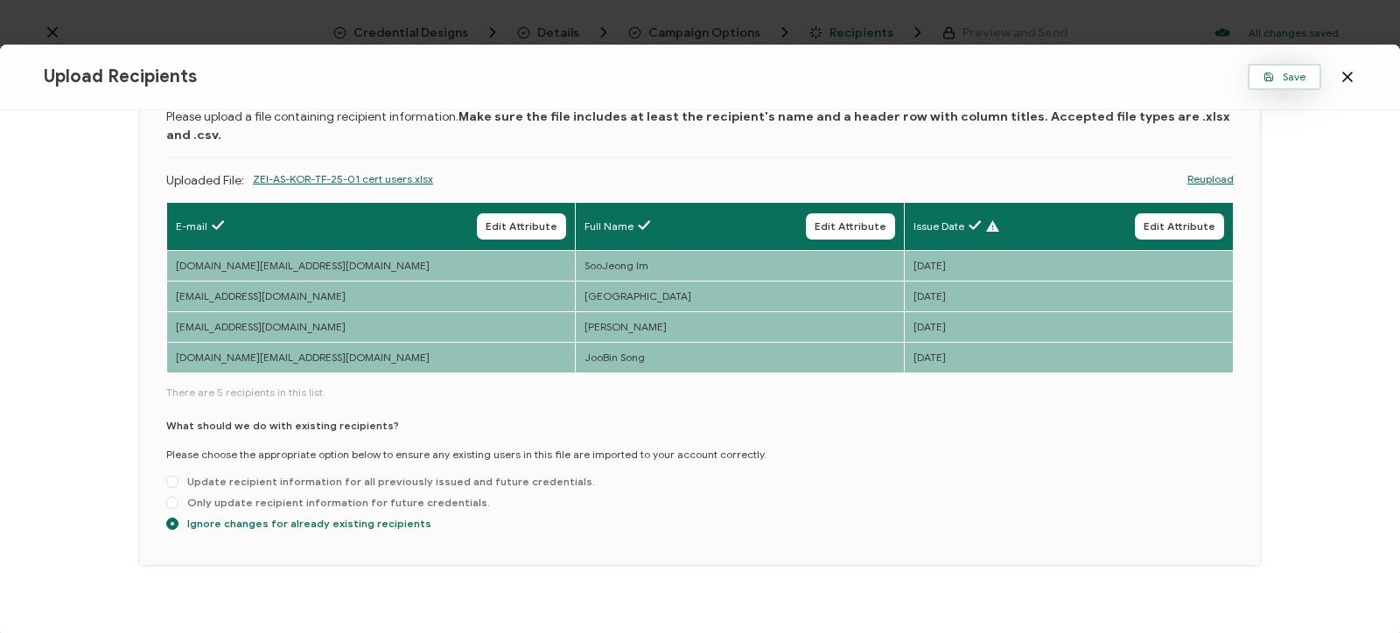
click at [1282, 70] on button "Save" at bounding box center [1283, 77] width 73 height 26
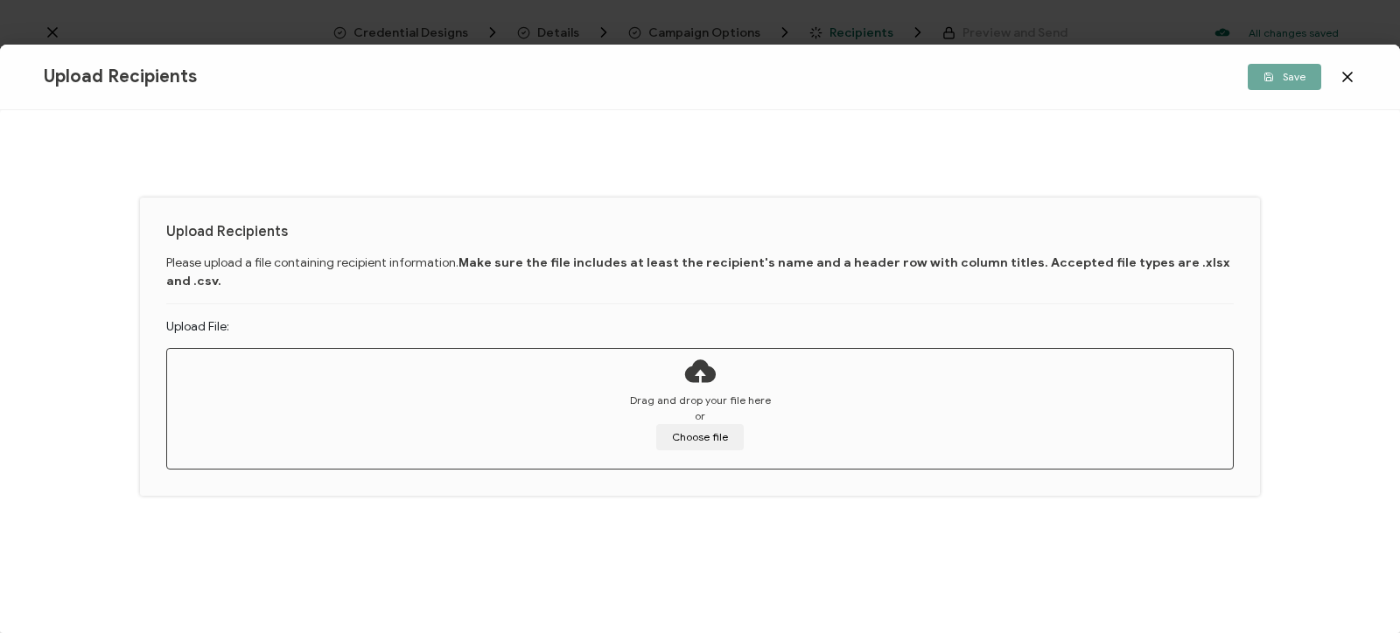
scroll to position [0, 0]
click at [724, 424] on button "Choose file" at bounding box center [699, 437] width 87 height 26
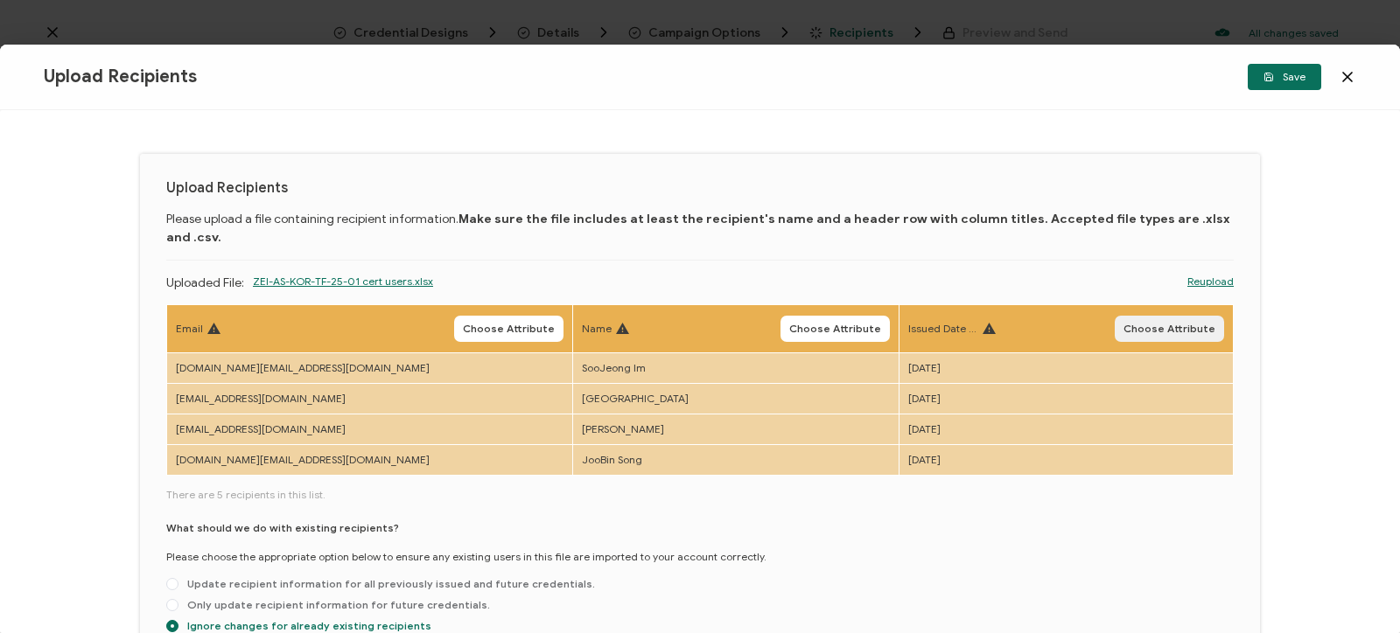
click at [1188, 324] on span "Choose Attribute" at bounding box center [1169, 329] width 92 height 10
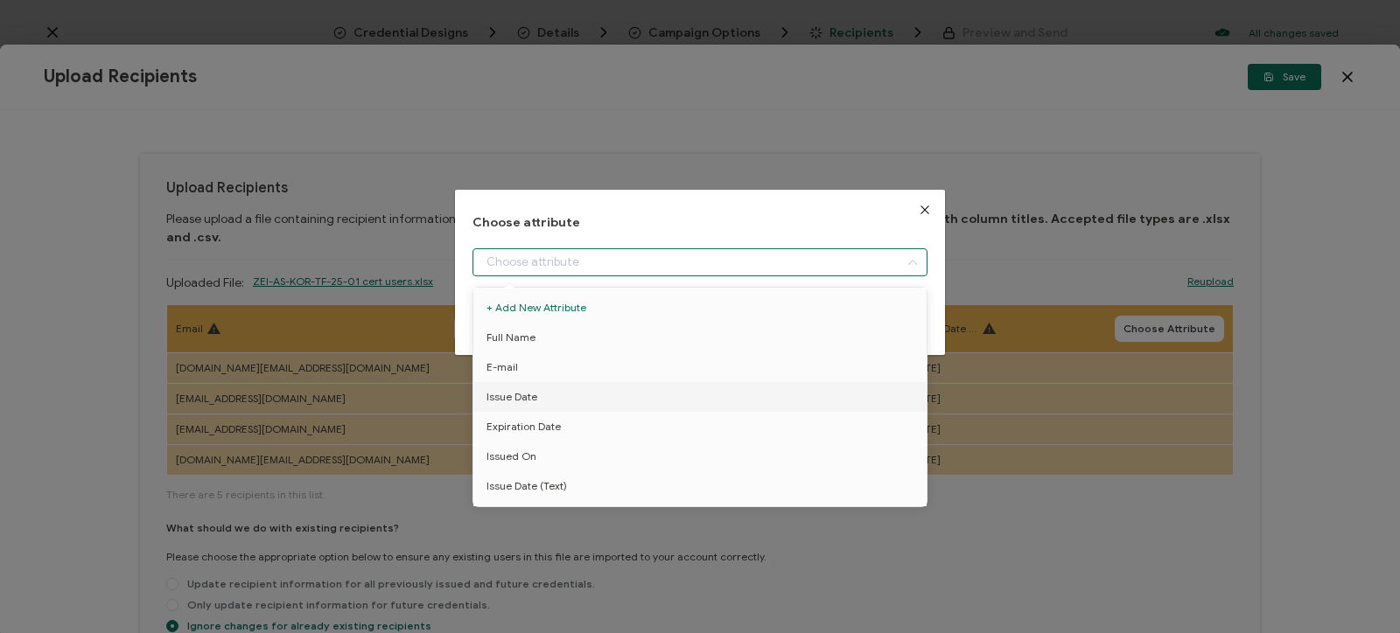
click at [723, 269] on input "dialog" at bounding box center [699, 262] width 455 height 28
click at [636, 478] on li "Issue Date (Text)" at bounding box center [700, 486] width 462 height 30
type input "Issue Date (Text)"
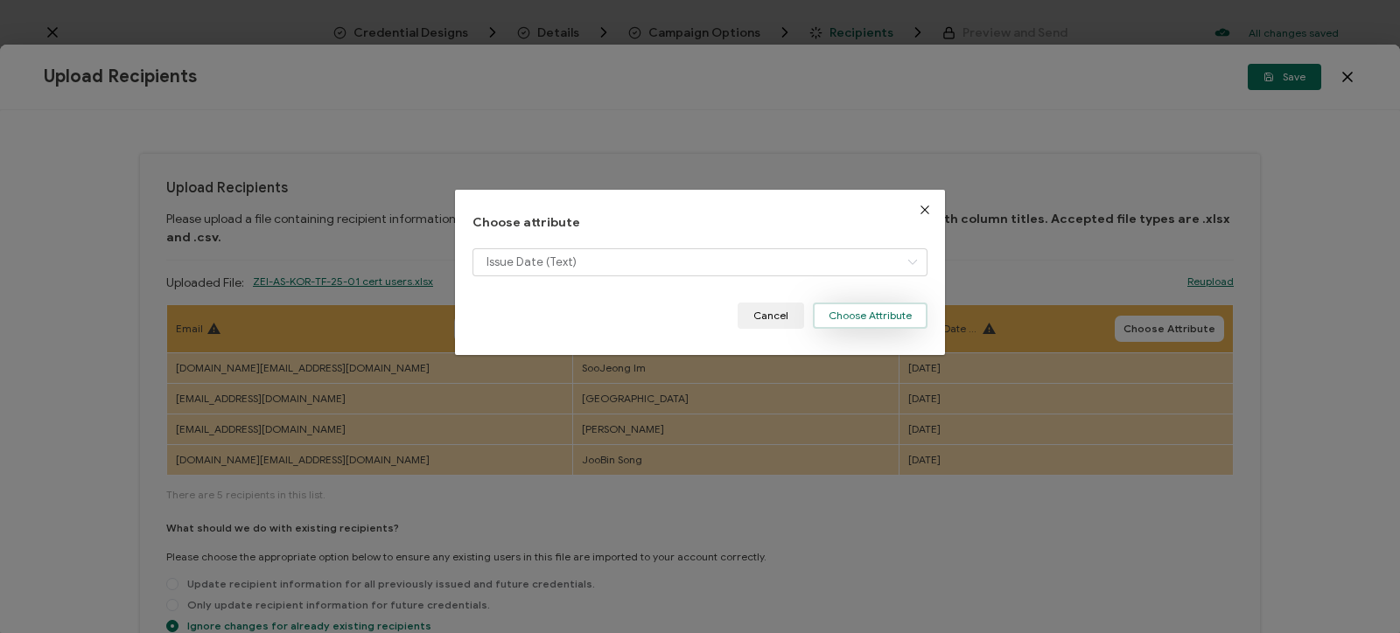
click at [885, 304] on button "Choose Attribute" at bounding box center [870, 316] width 115 height 26
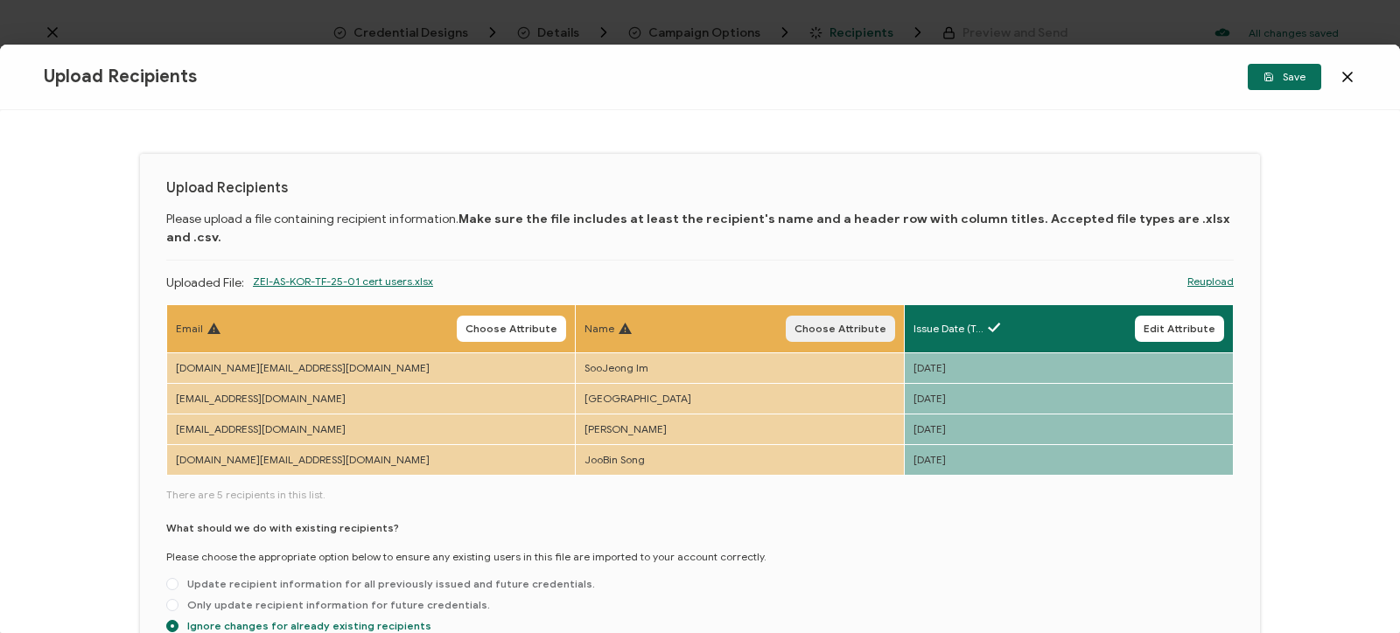
click at [846, 324] on span "Choose Attribute" at bounding box center [840, 329] width 92 height 10
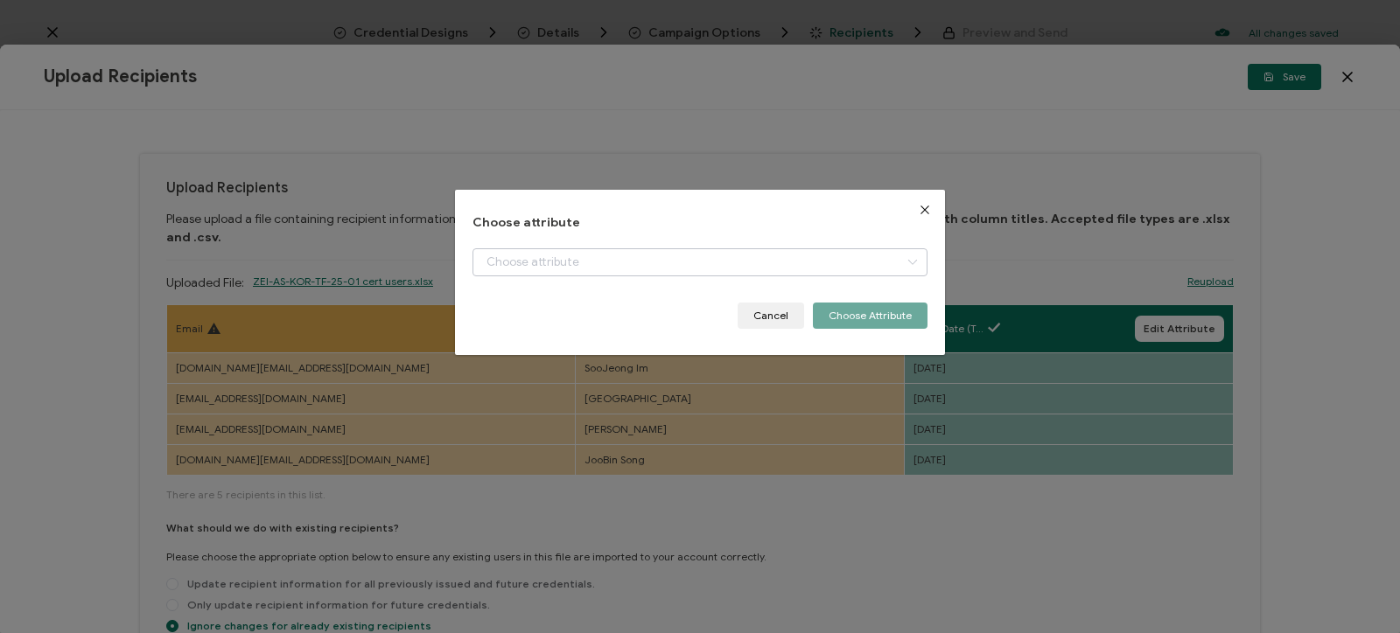
click at [666, 275] on div "dialog" at bounding box center [699, 275] width 455 height 54
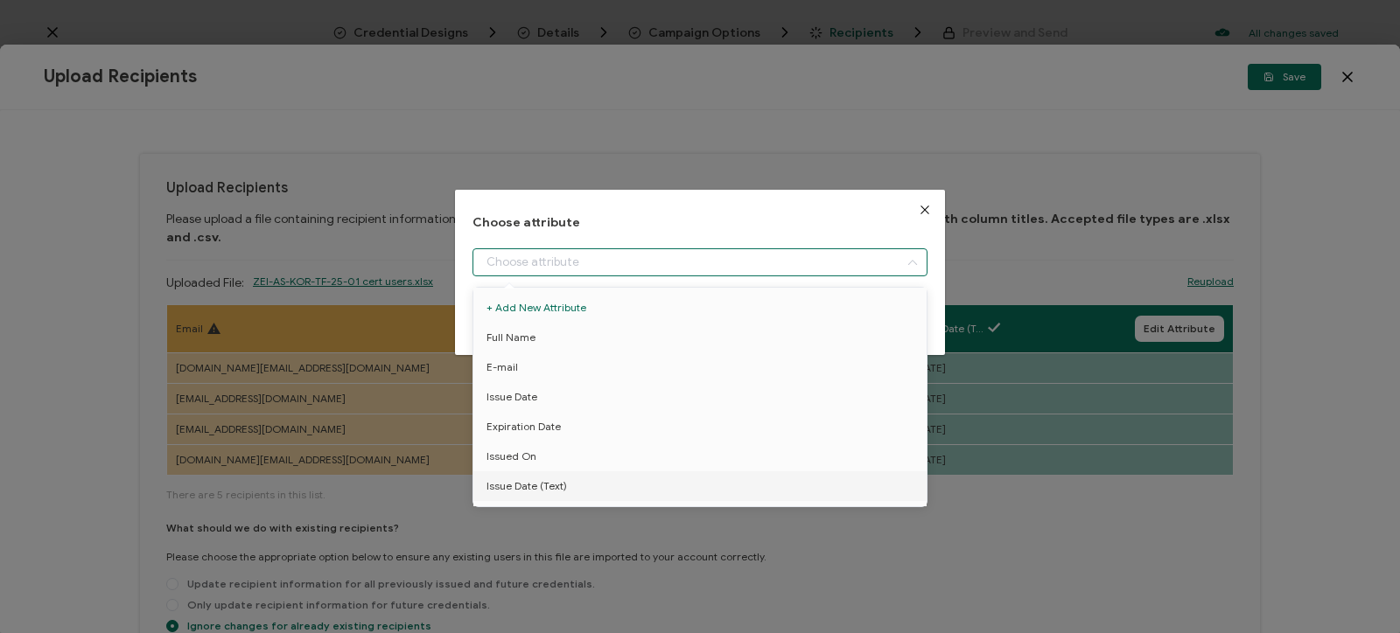
click at [651, 263] on input "dialog" at bounding box center [699, 262] width 455 height 28
click at [589, 339] on li "Full Name" at bounding box center [700, 338] width 462 height 30
type input "Full Name"
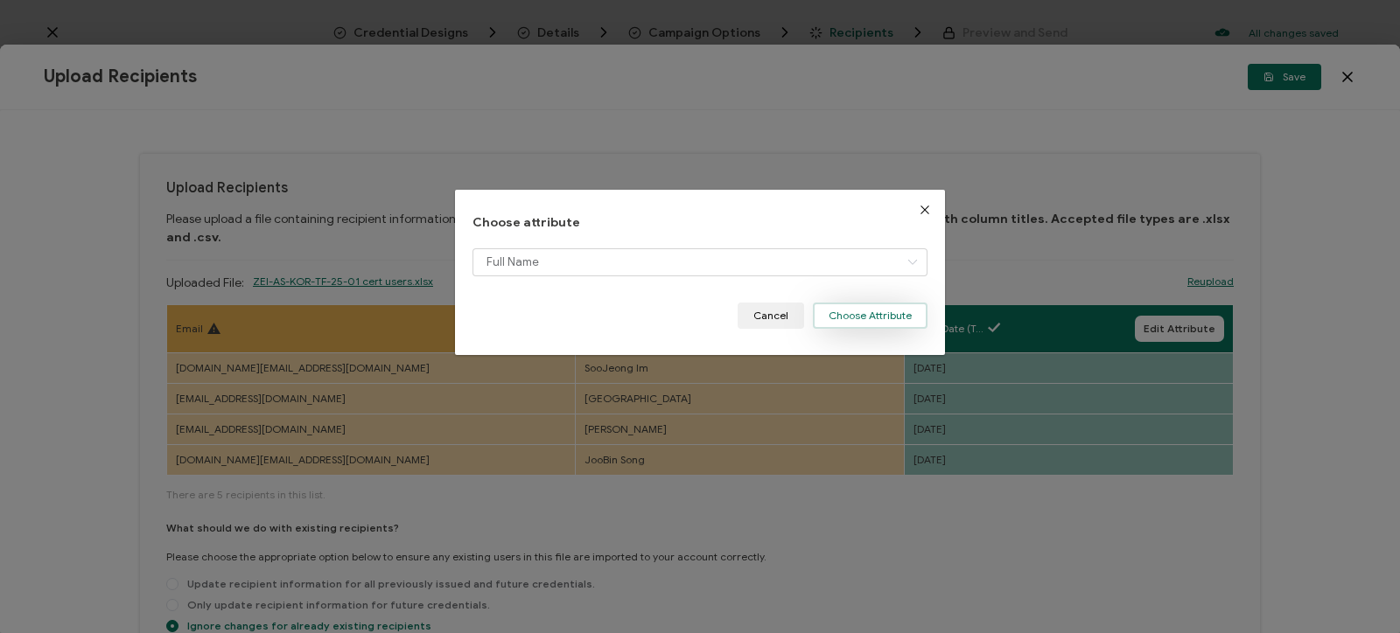
click at [892, 305] on button "Choose Attribute" at bounding box center [870, 316] width 115 height 26
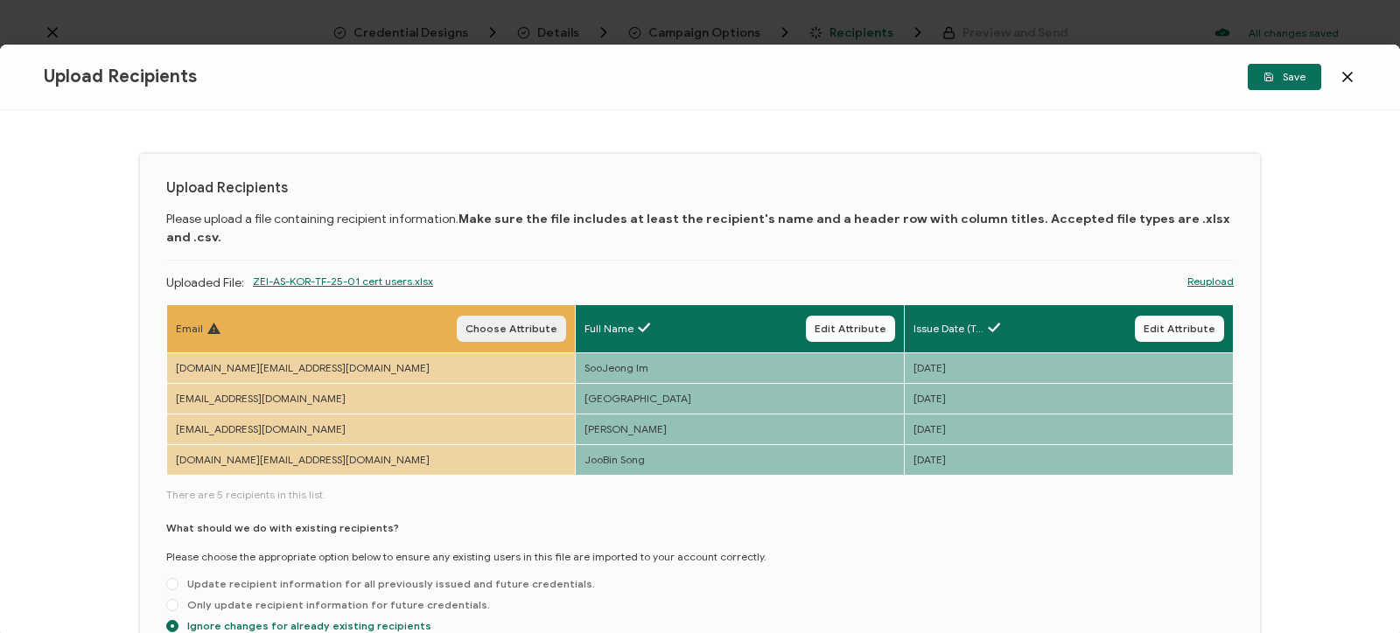
click at [487, 324] on span "Choose Attribute" at bounding box center [511, 329] width 92 height 10
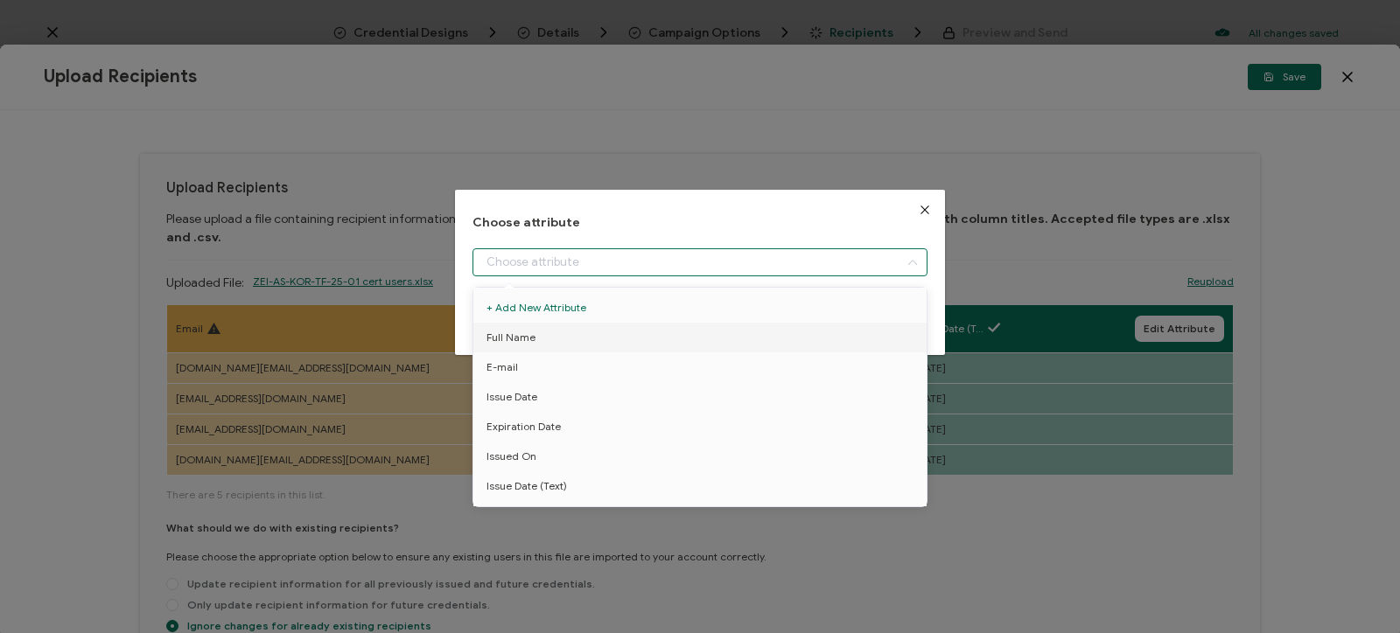
click at [563, 255] on input "dialog" at bounding box center [699, 262] width 455 height 28
click at [544, 365] on li "E-mail" at bounding box center [700, 368] width 462 height 30
type input "E-mail"
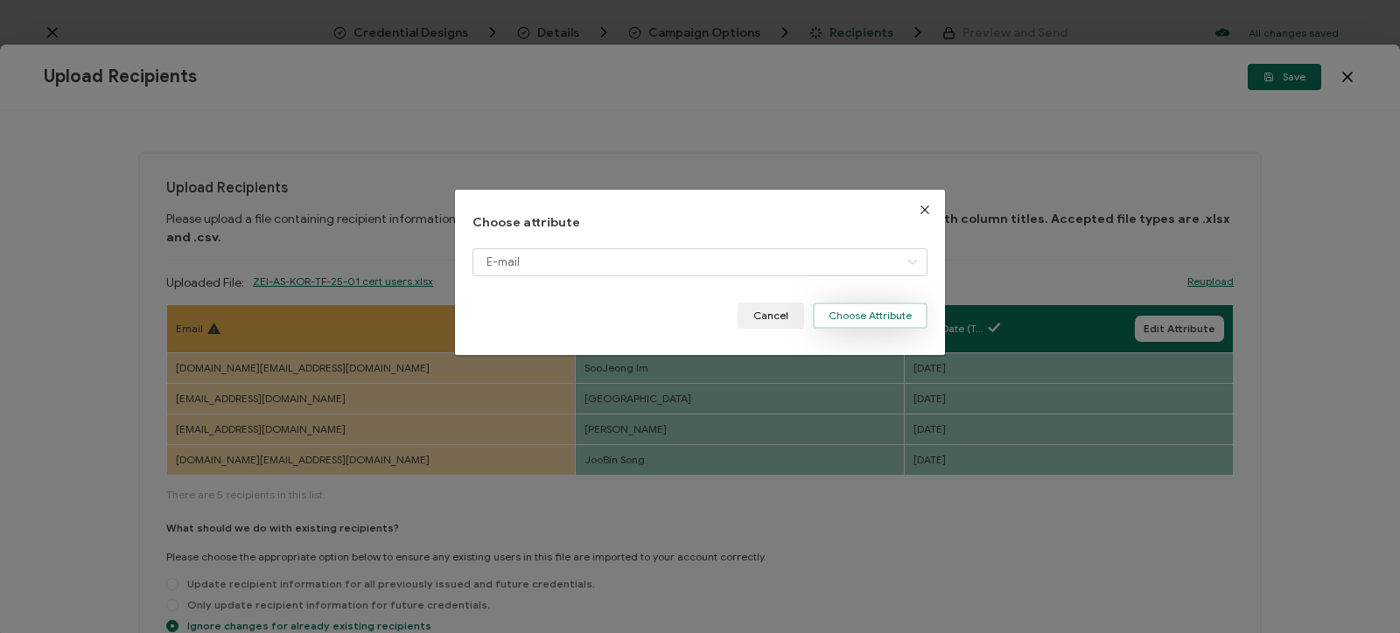
click at [894, 318] on button "Choose Attribute" at bounding box center [870, 316] width 115 height 26
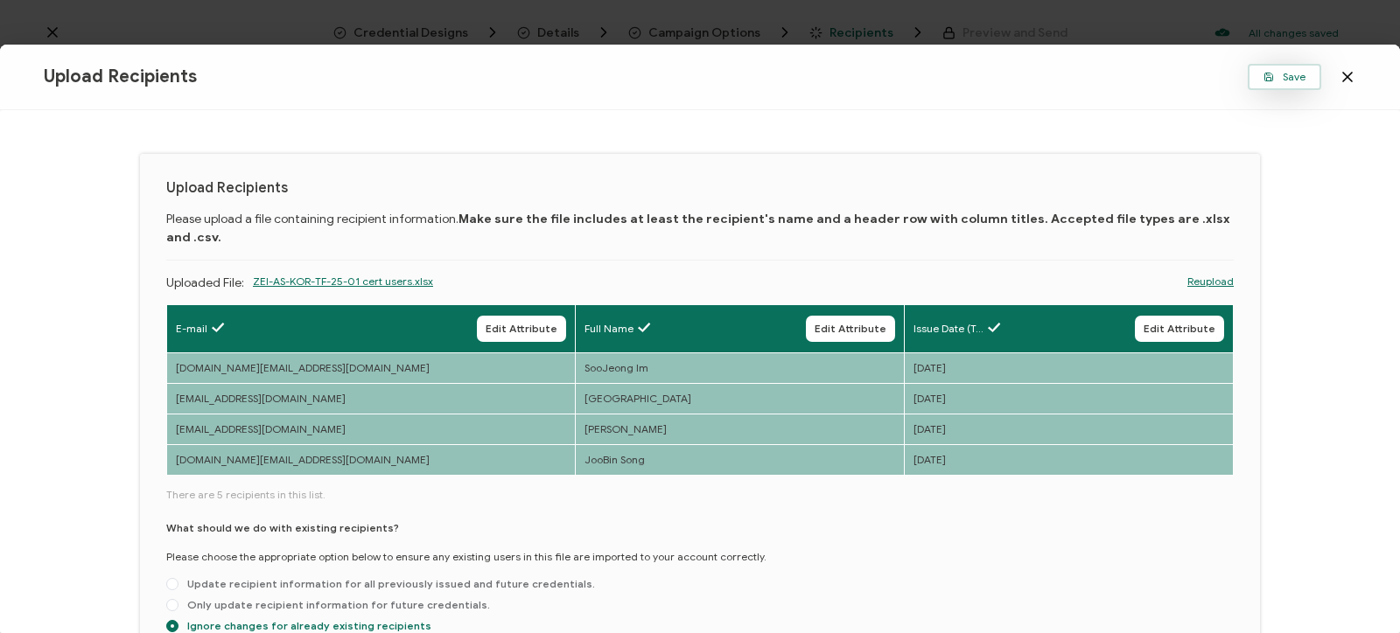
click at [1280, 81] on span "Save" at bounding box center [1284, 77] width 42 height 10
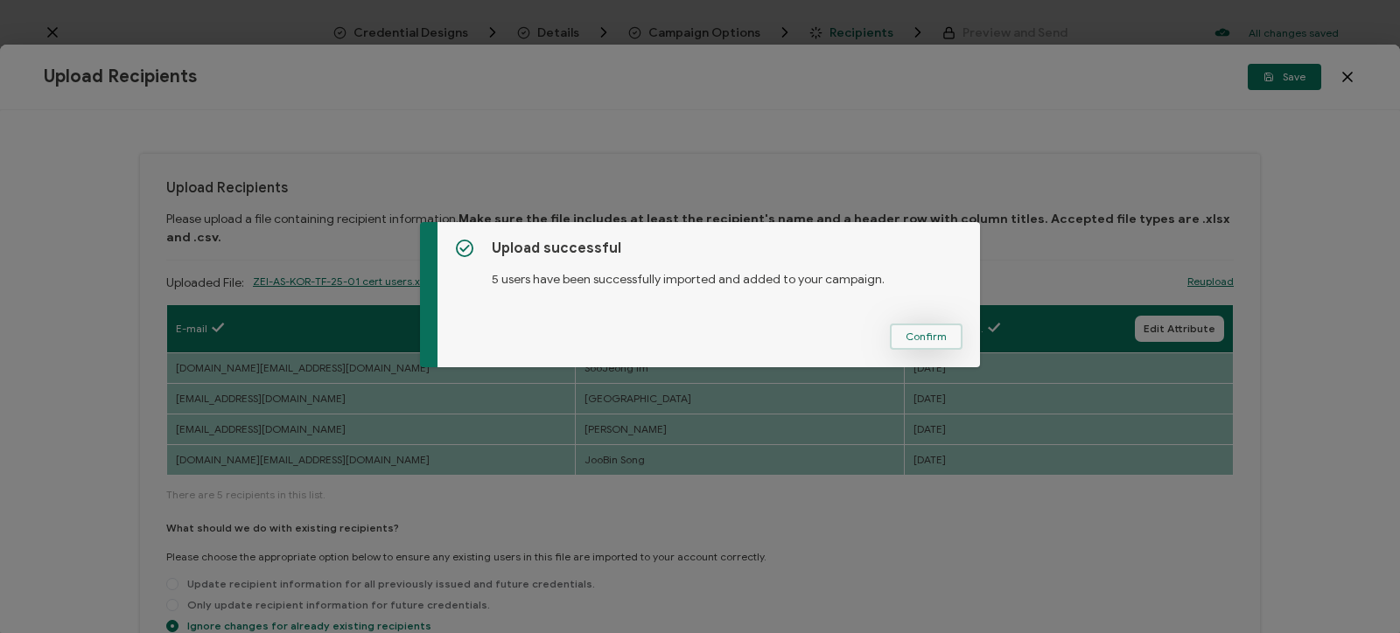
click at [940, 334] on span "Confirm" at bounding box center [925, 337] width 41 height 10
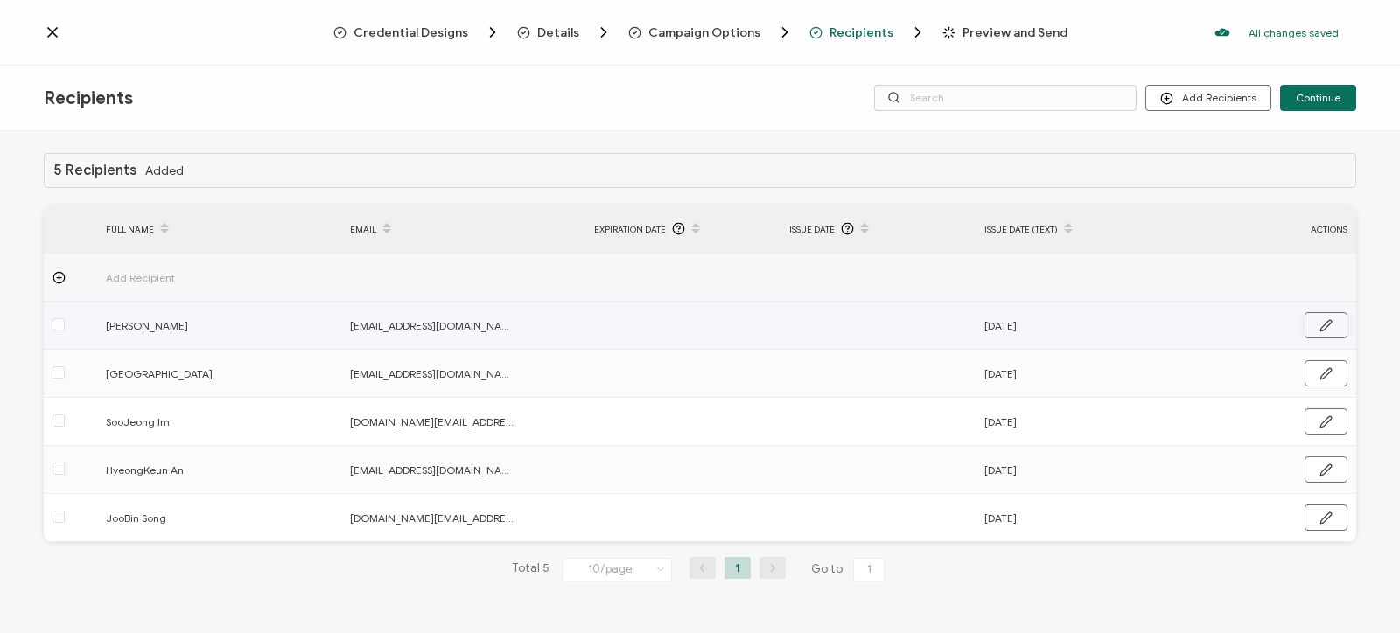
click at [1328, 320] on icon "button" at bounding box center [1325, 325] width 13 height 13
click at [912, 332] on input "text" at bounding box center [865, 326] width 153 height 28
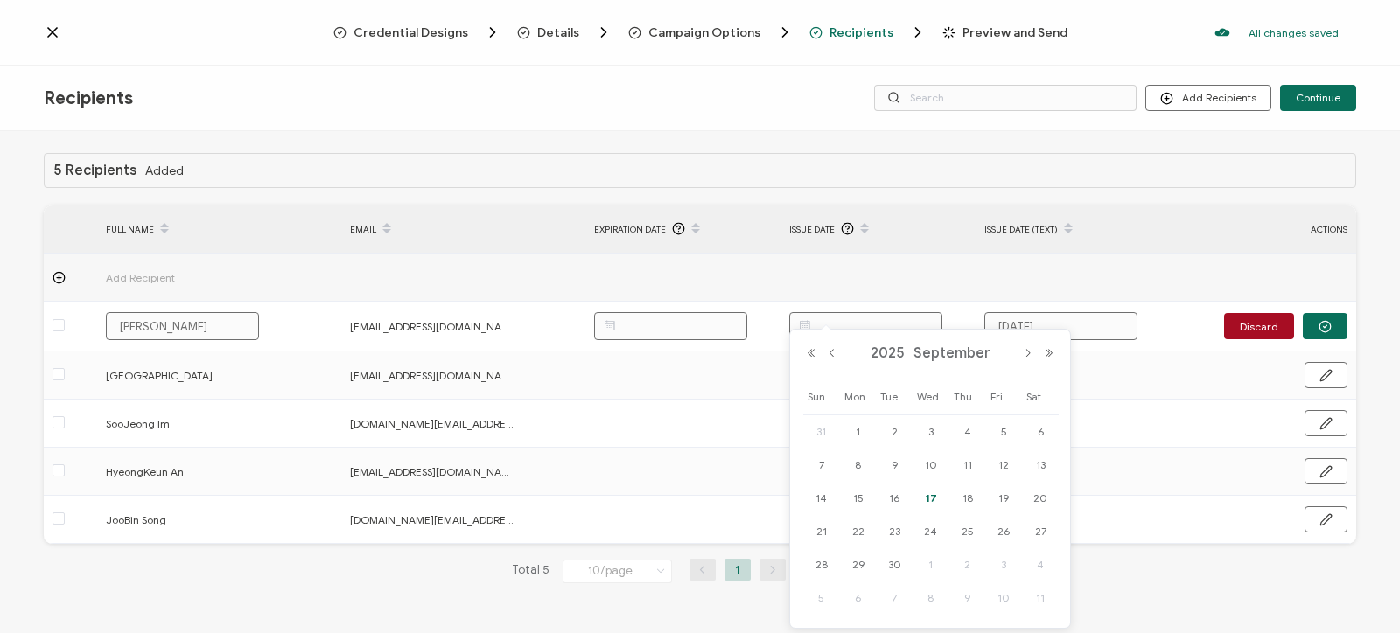
click at [929, 497] on span "17" at bounding box center [930, 498] width 21 height 21
type input "09.17.2025"
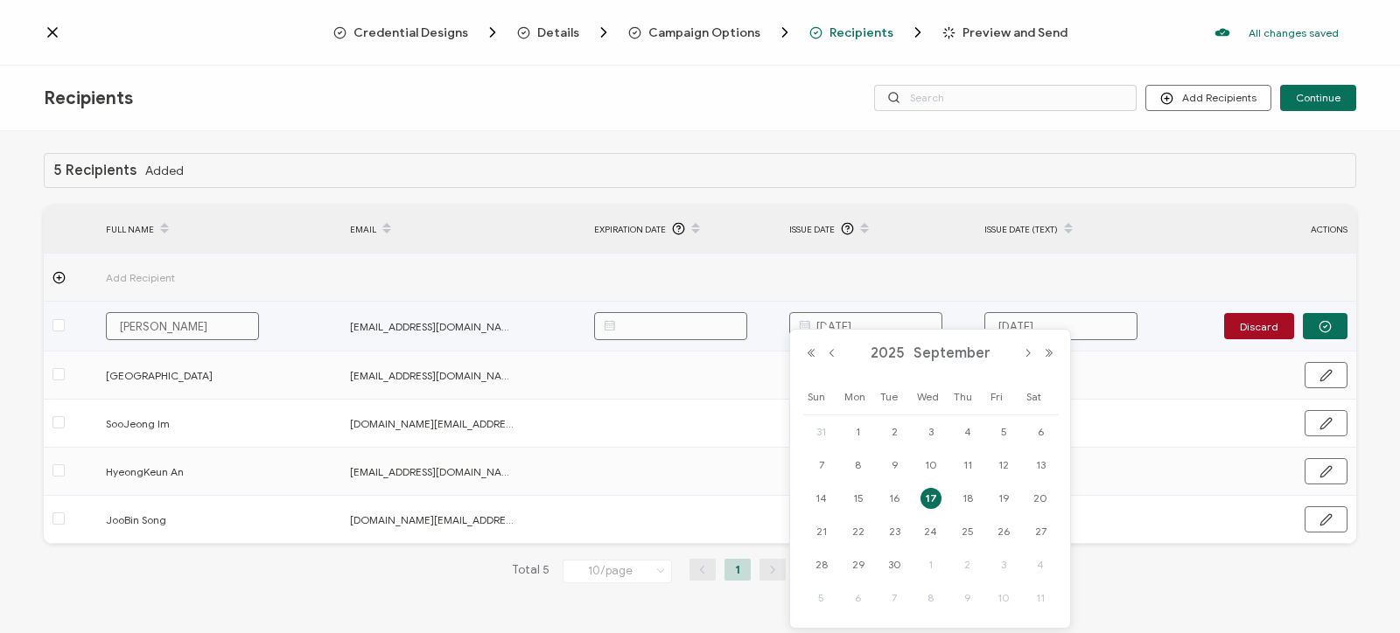
drag, startPoint x: 894, startPoint y: 330, endPoint x: 813, endPoint y: 323, distance: 81.7
click at [790, 321] on input "09.17.2025" at bounding box center [865, 326] width 153 height 28
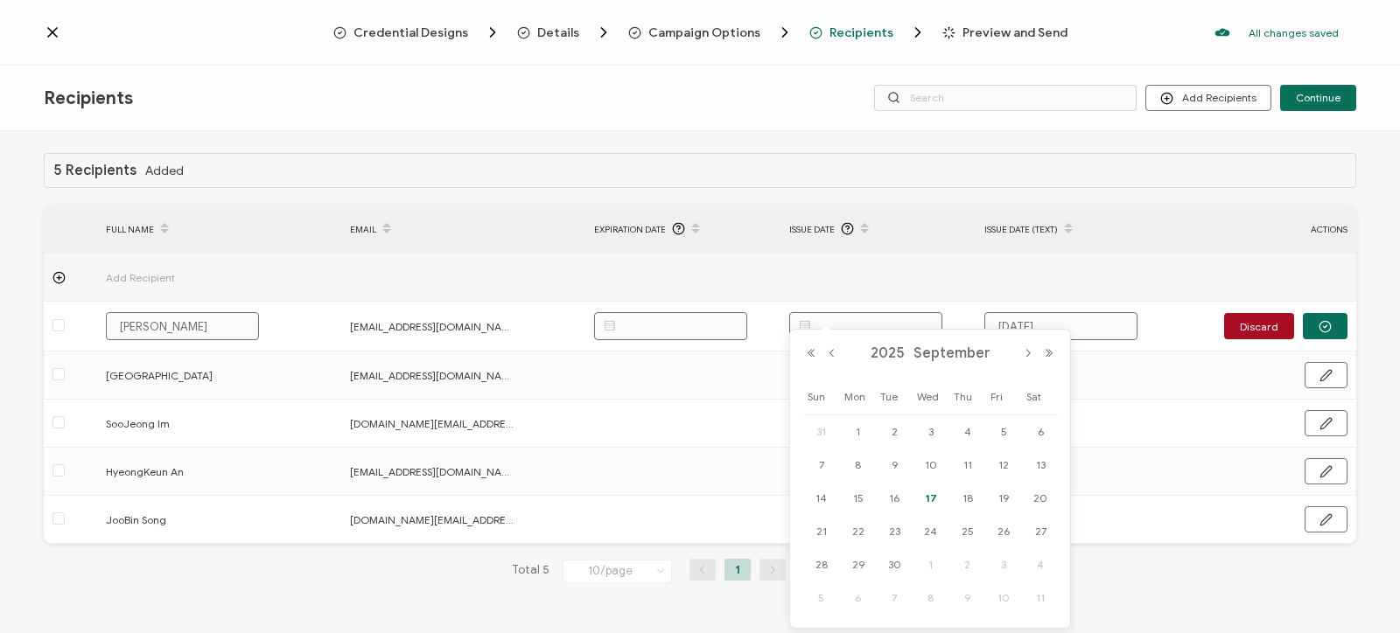
click at [930, 506] on span "17" at bounding box center [930, 498] width 21 height 21
type input "09.17.2025"
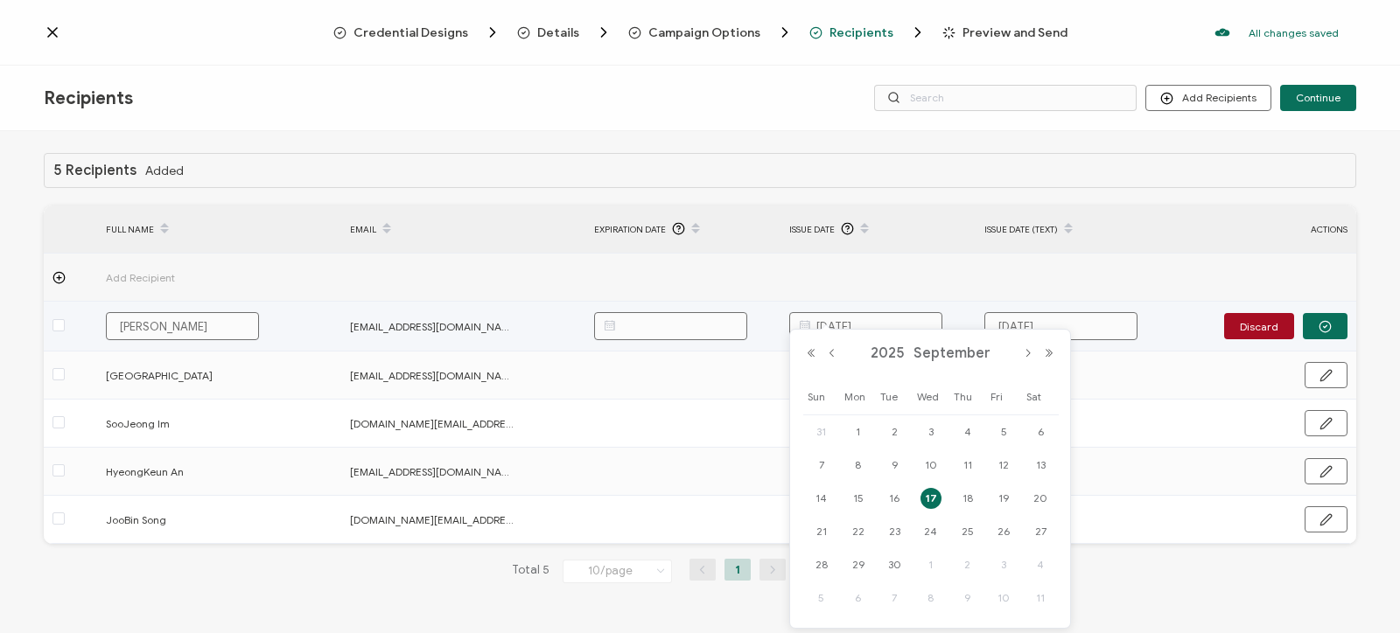
drag, startPoint x: 880, startPoint y: 319, endPoint x: 779, endPoint y: 320, distance: 100.6
click at [789, 320] on input "09.17.2025" at bounding box center [865, 326] width 153 height 28
click at [1324, 319] on button "button" at bounding box center [1325, 326] width 45 height 26
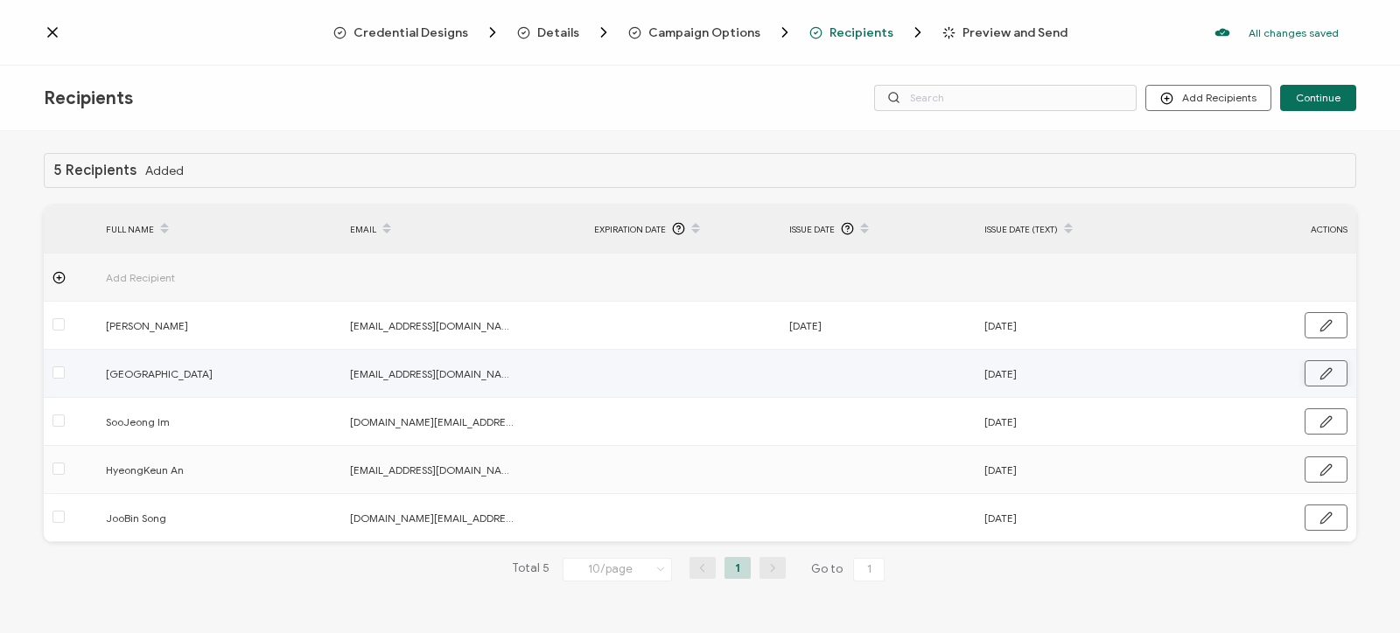
click at [1326, 369] on icon "button" at bounding box center [1325, 373] width 13 height 13
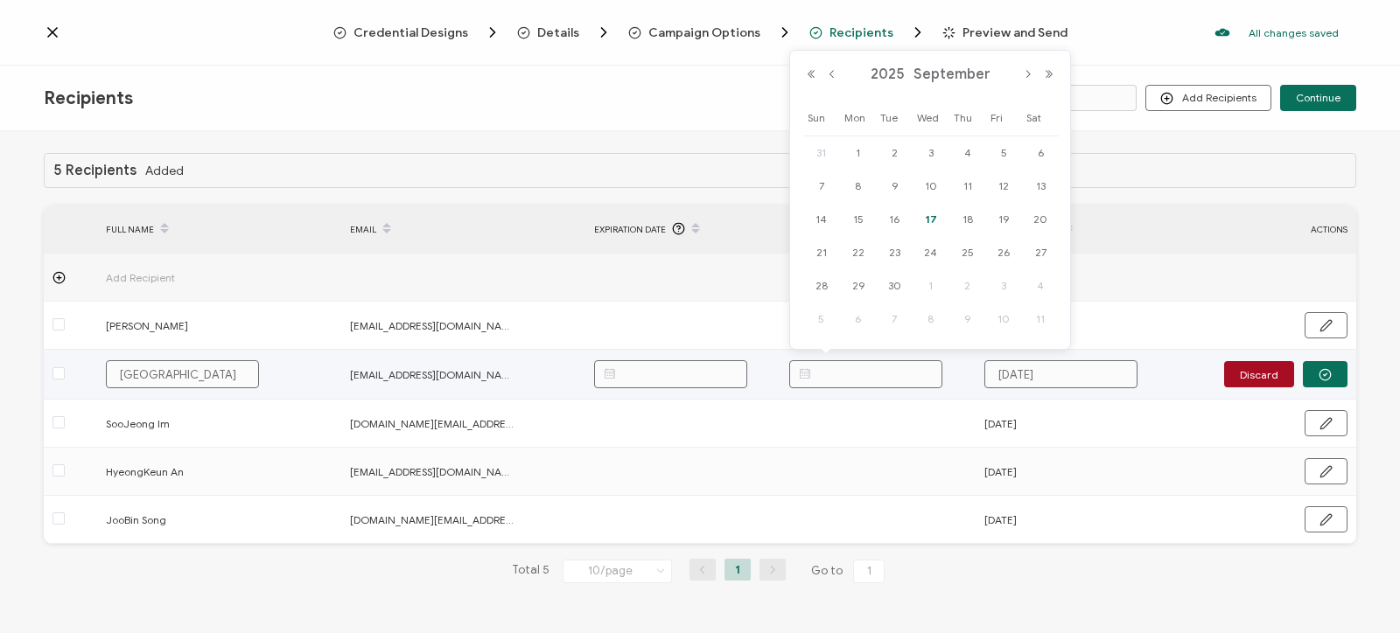
click at [824, 382] on input "text" at bounding box center [865, 374] width 153 height 28
paste input "09.17.2025"
type input "09.17.2025"
click at [1326, 372] on icon "button" at bounding box center [1324, 374] width 13 height 13
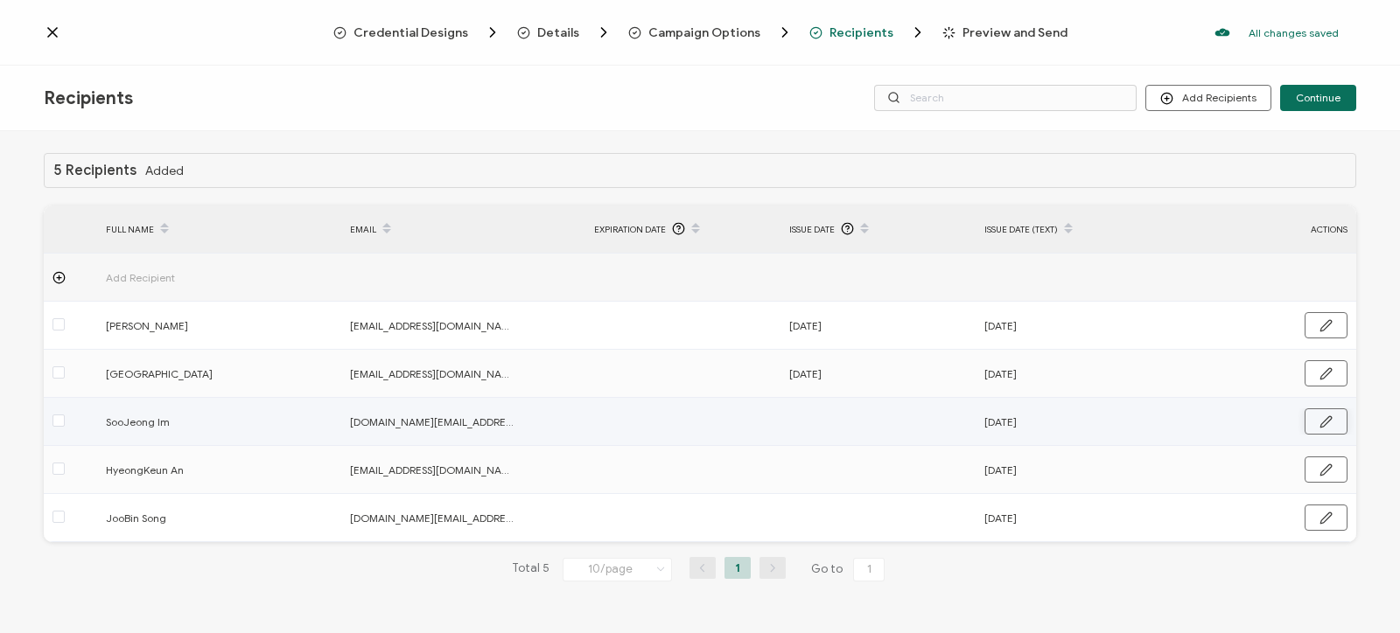
click at [1333, 420] on button "button" at bounding box center [1325, 422] width 43 height 26
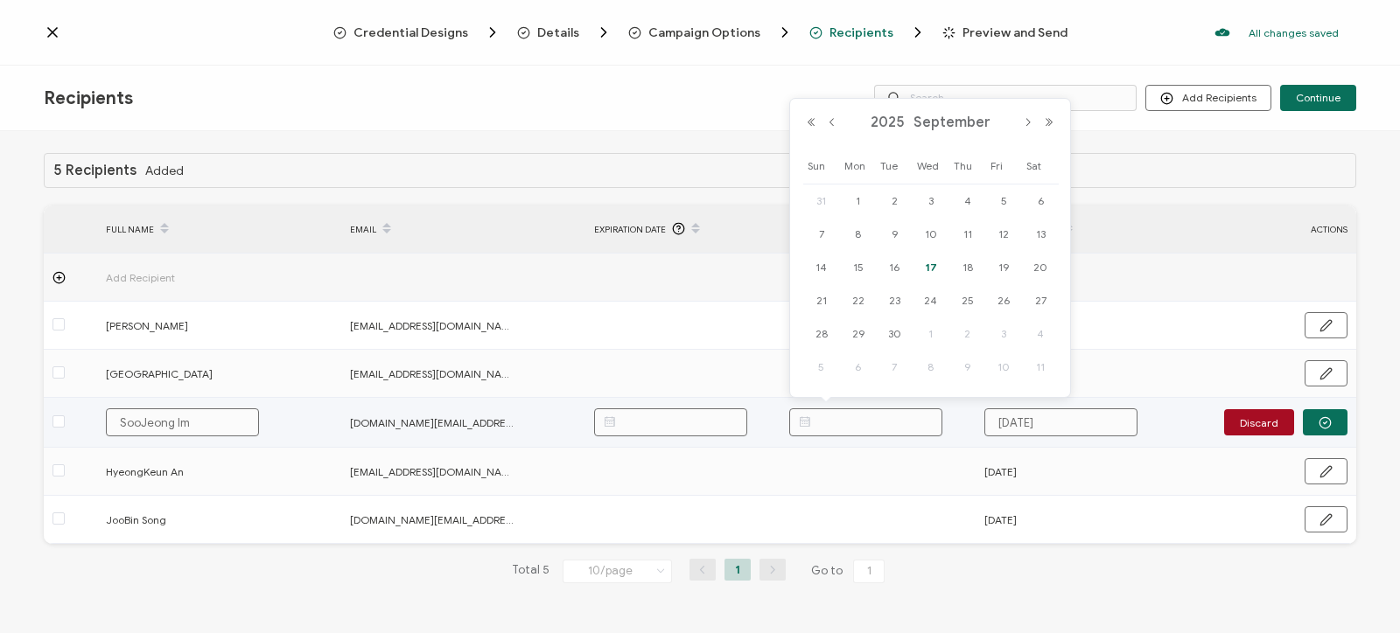
click at [871, 409] on input "text" at bounding box center [865, 423] width 153 height 28
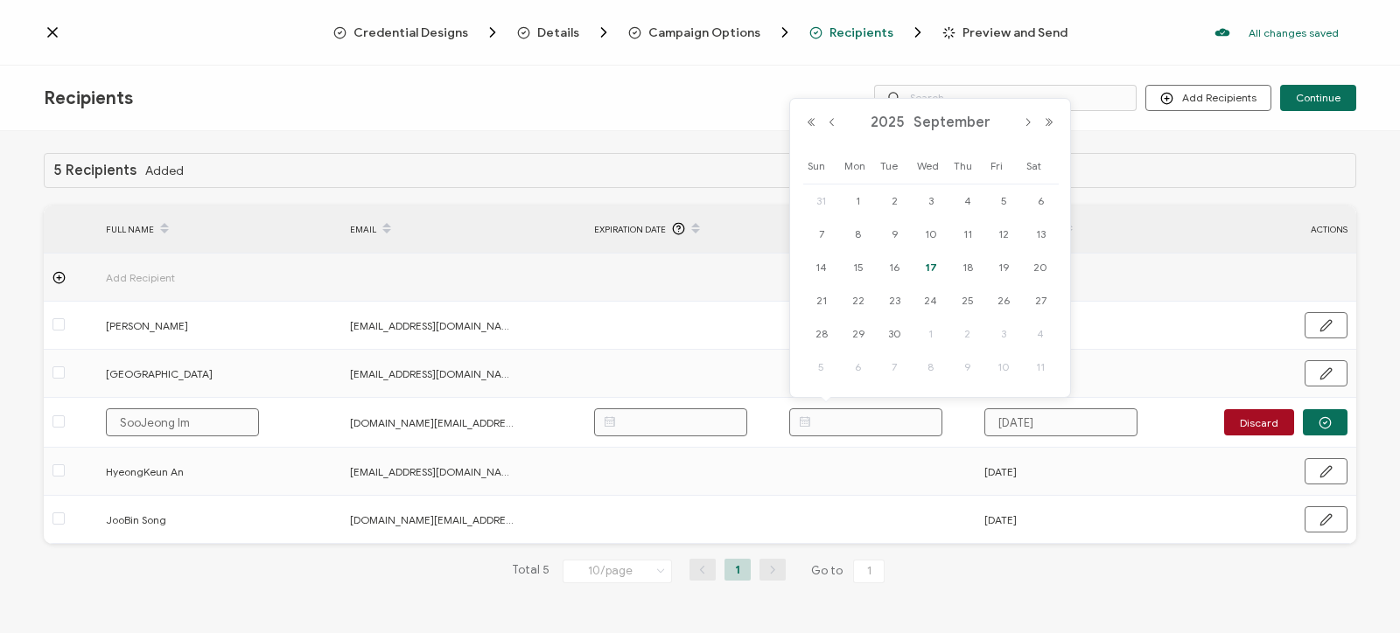
paste input "09.17.2025"
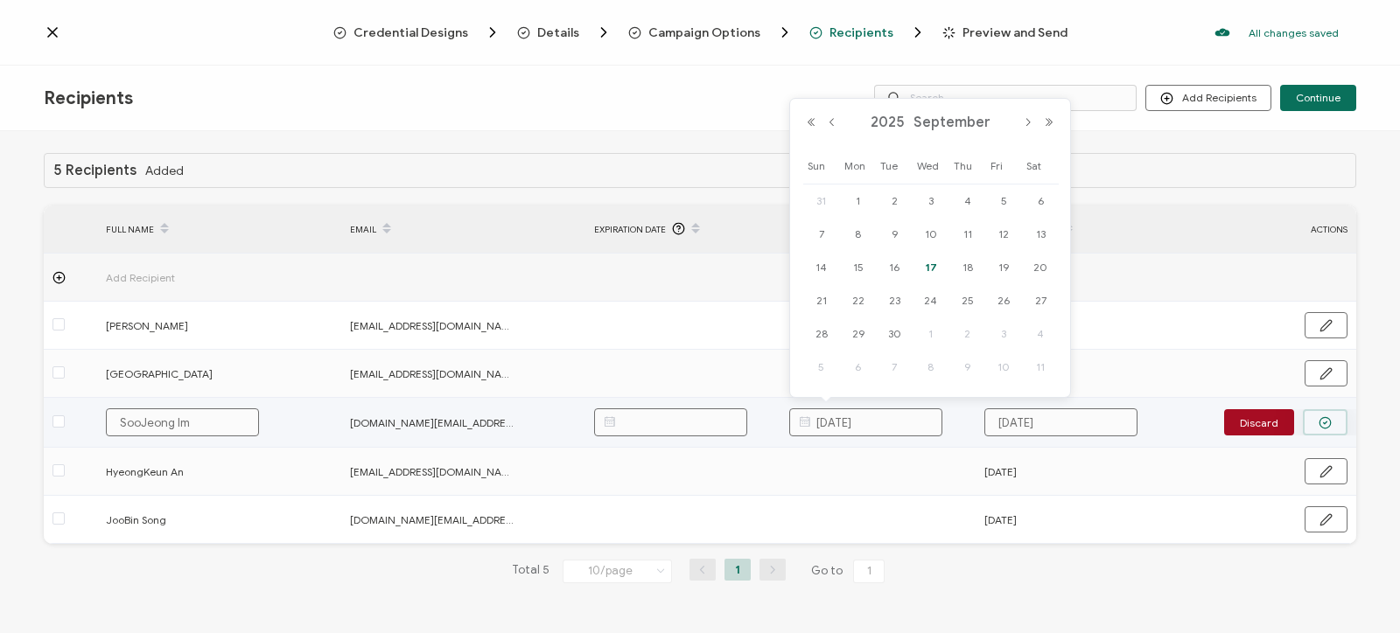
type input "09.17.2025"
click at [1317, 422] on button "button" at bounding box center [1325, 422] width 45 height 26
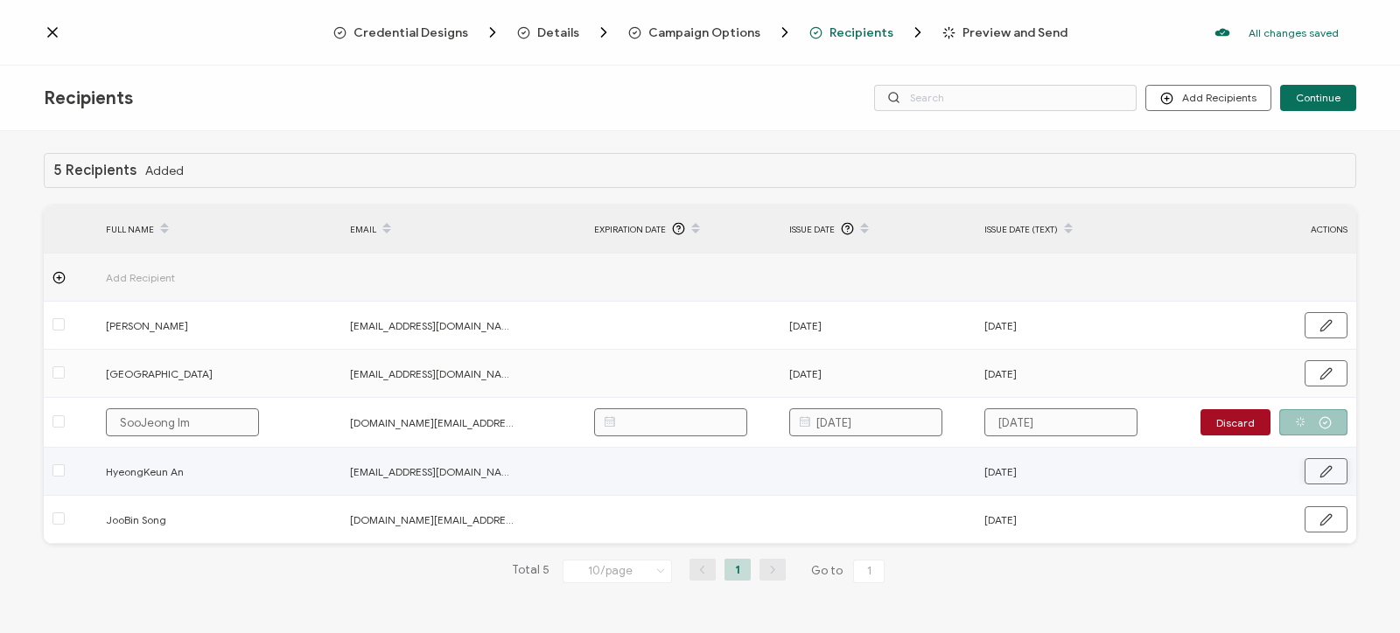
click at [1323, 468] on icon "button" at bounding box center [1325, 471] width 13 height 13
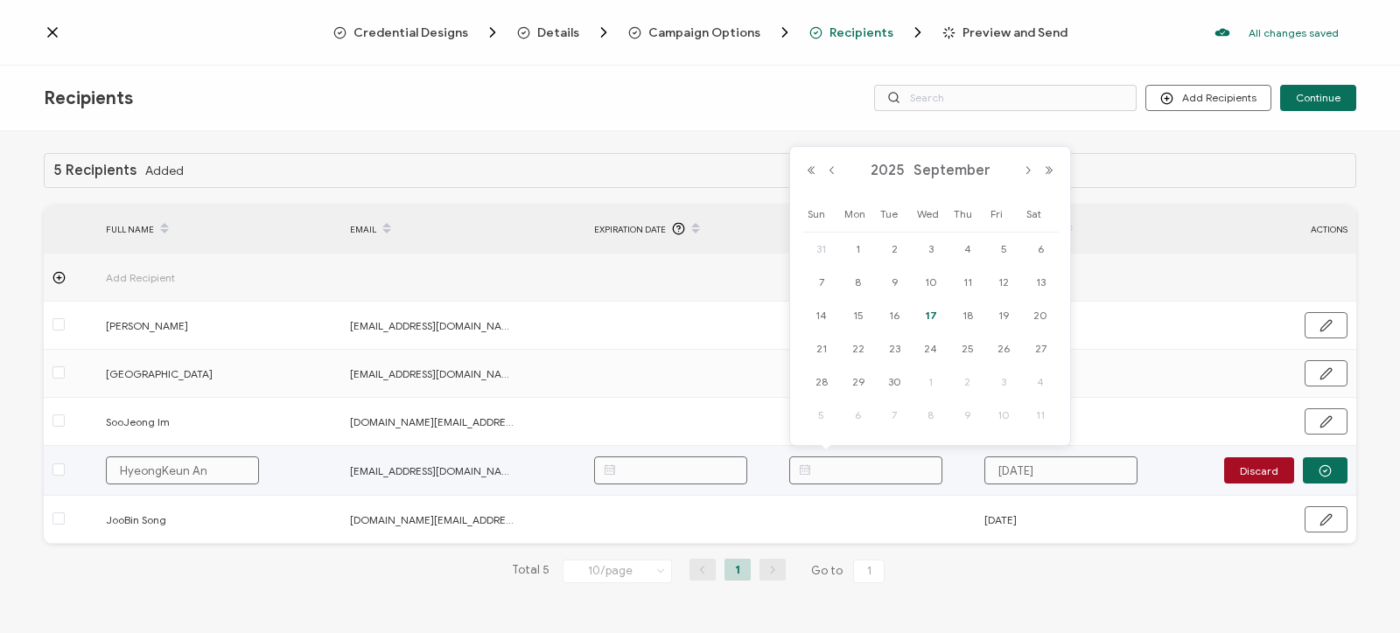
click at [876, 465] on input "text" at bounding box center [865, 471] width 153 height 28
paste input "09.17.2025"
type input "09.17.2025"
click at [1337, 467] on button "button" at bounding box center [1325, 470] width 45 height 26
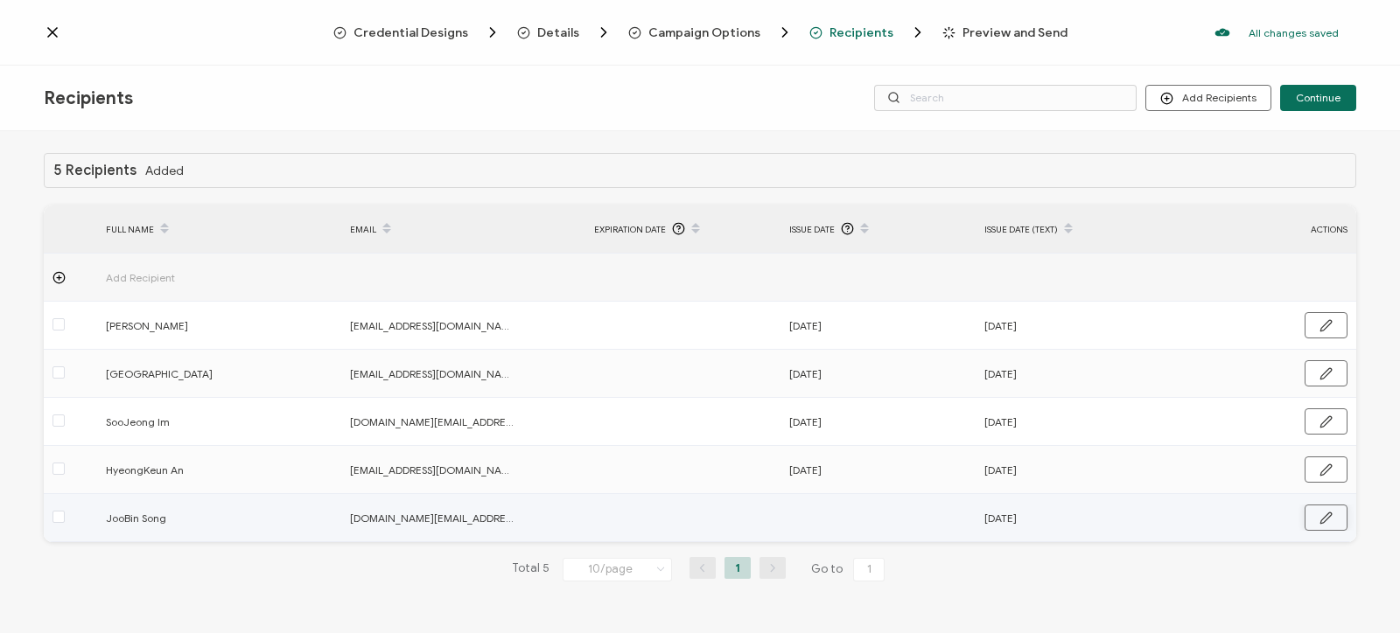
click at [1321, 523] on icon "button" at bounding box center [1325, 518] width 10 height 10
click at [875, 515] on input "text" at bounding box center [865, 519] width 153 height 28
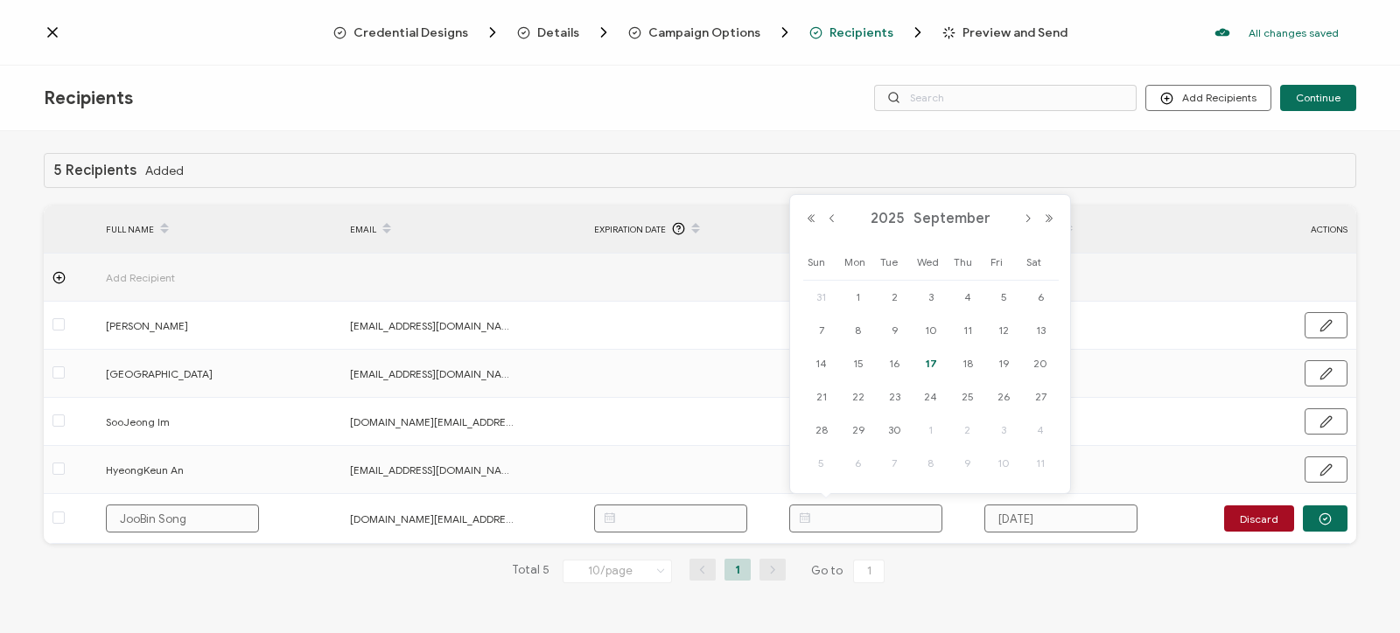
paste input "09.17.2025"
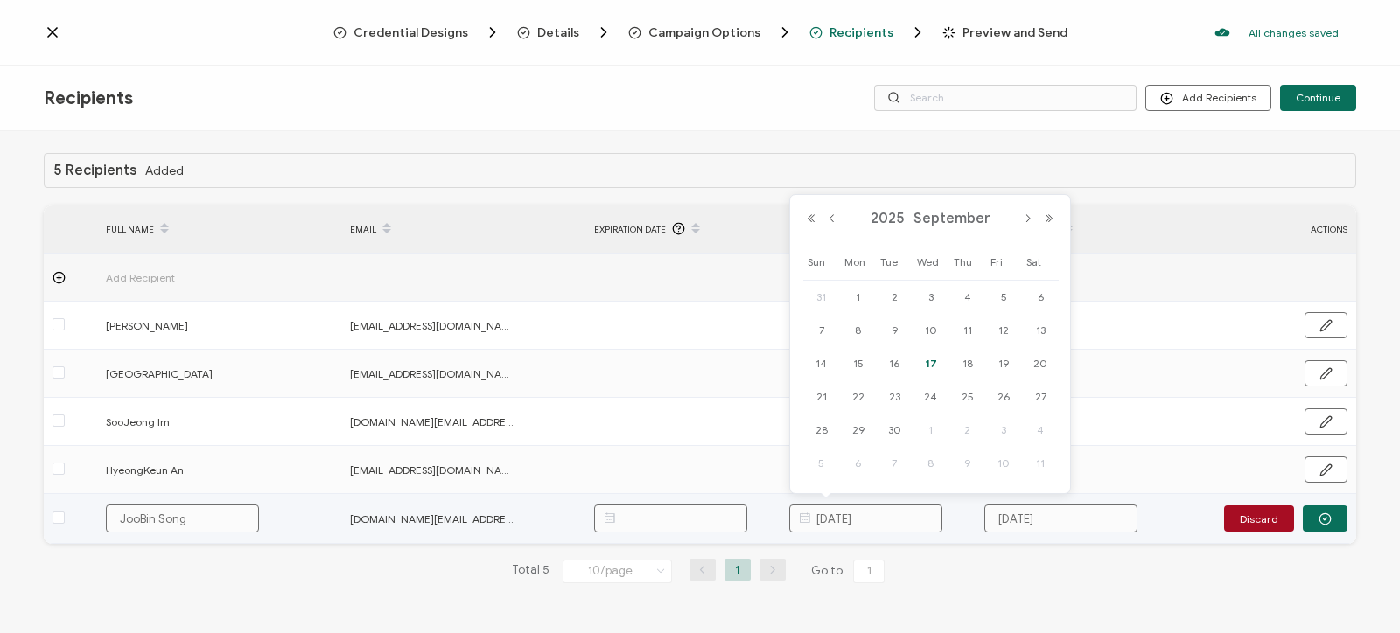
type input "09.17.2025"
click at [1294, 516] on div "Discard" at bounding box center [1285, 519] width 123 height 26
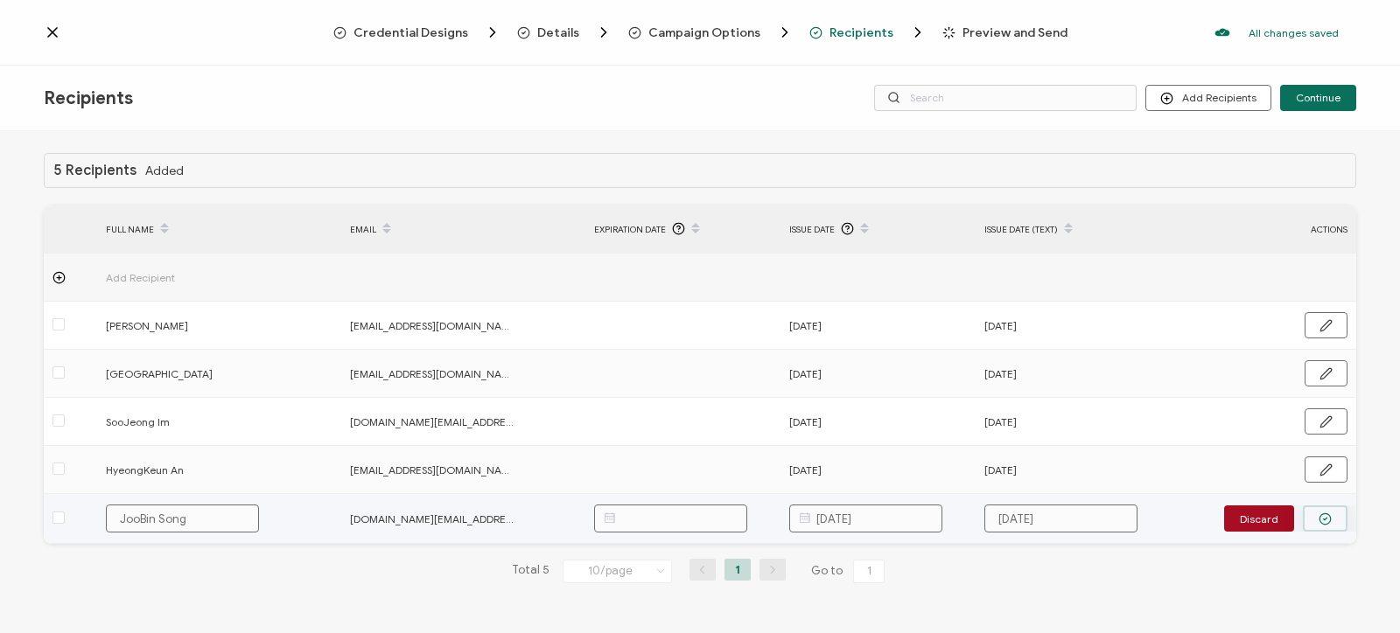
click at [1329, 515] on circle "button" at bounding box center [1324, 518] width 11 height 11
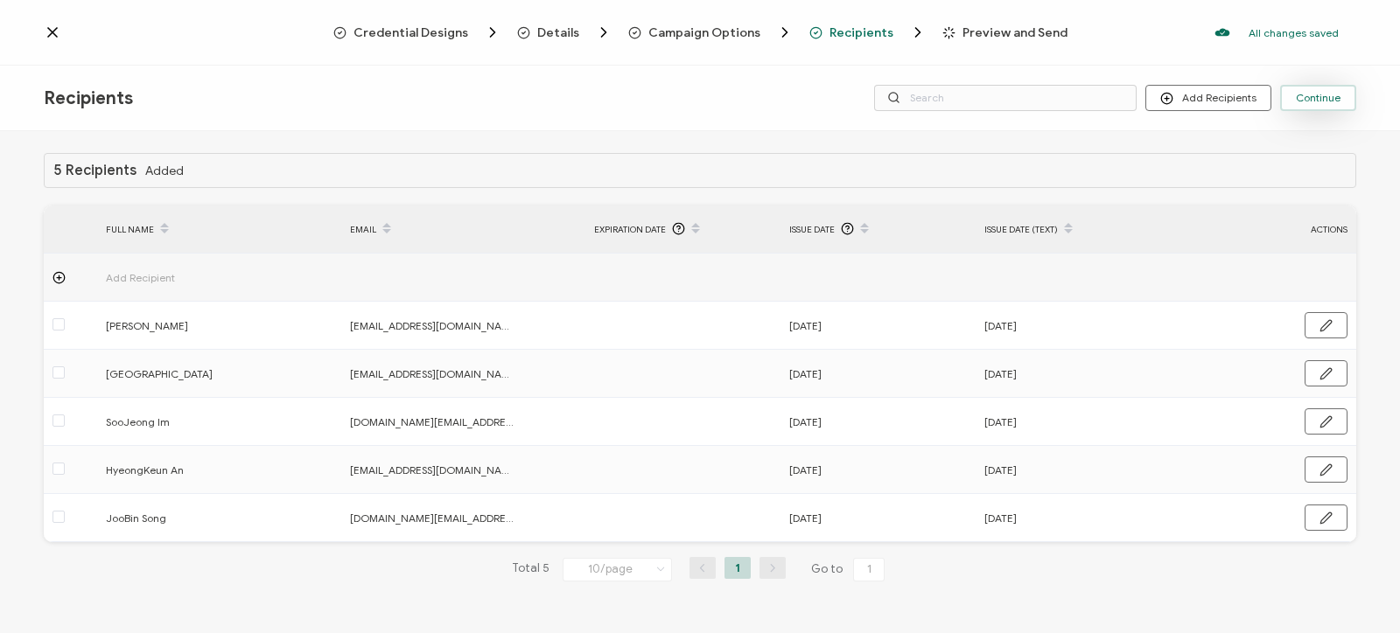
click at [1326, 98] on span "Continue" at bounding box center [1318, 98] width 45 height 10
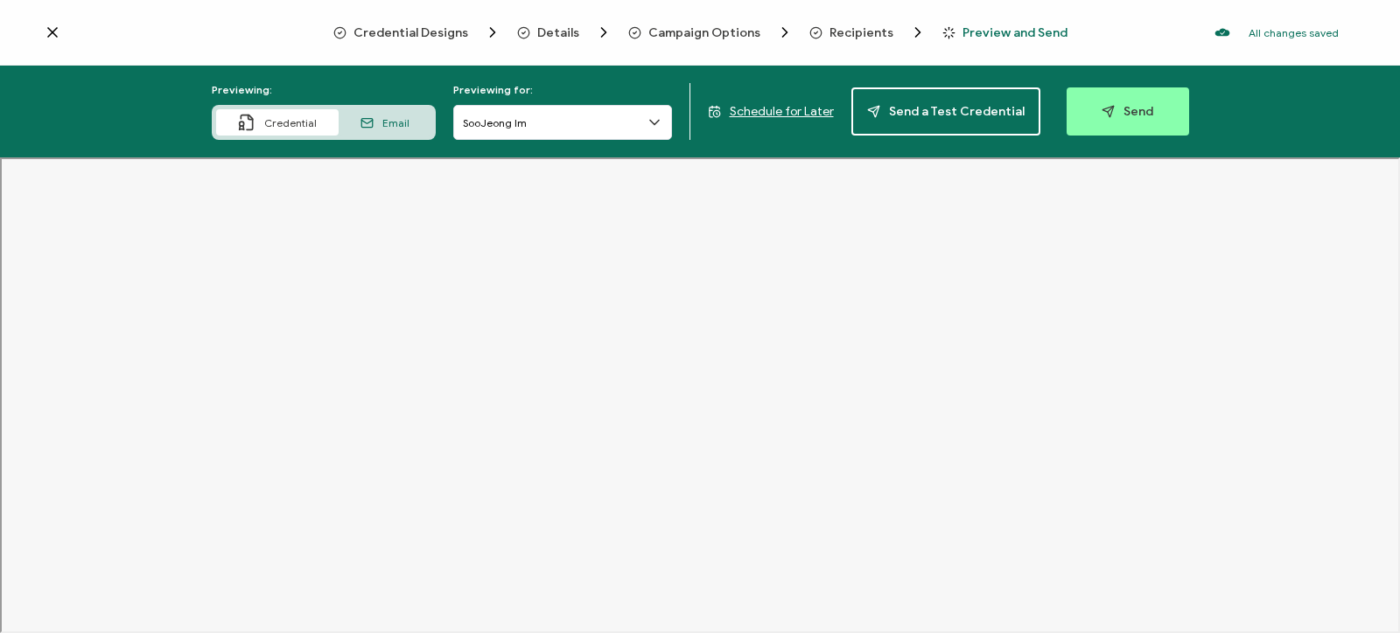
click at [388, 121] on span "Email" at bounding box center [395, 122] width 27 height 13
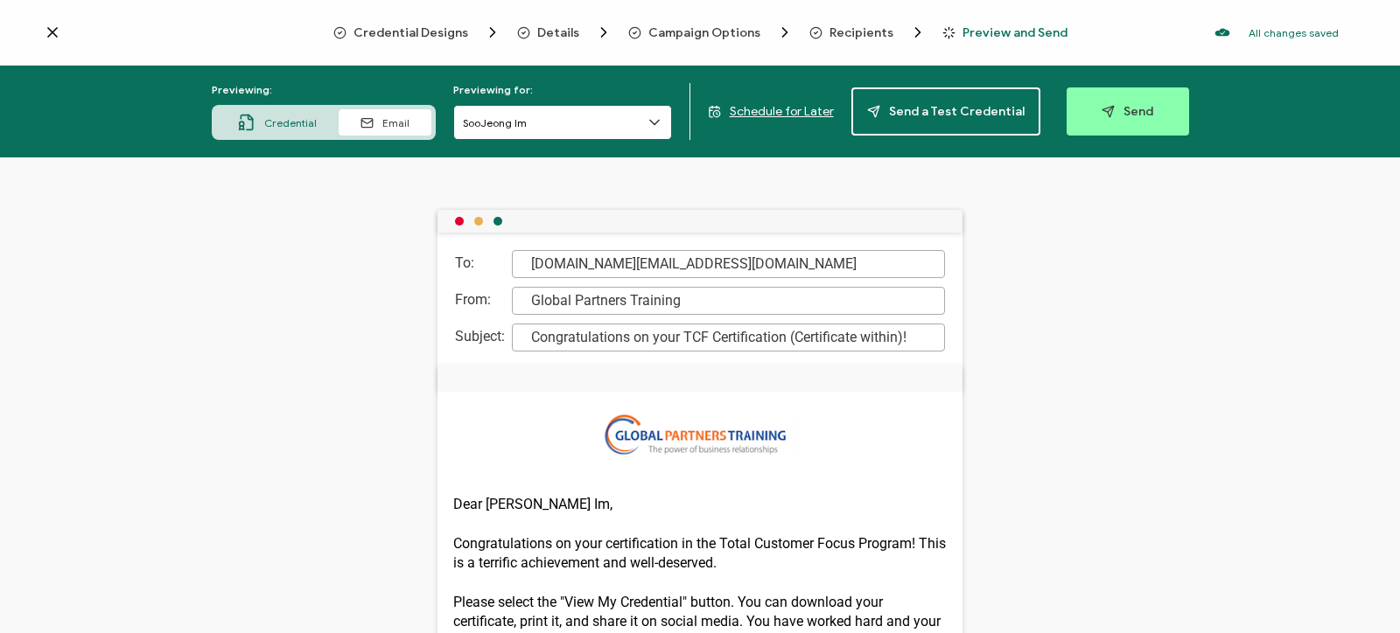
click at [573, 133] on input "SooJeong Im" at bounding box center [562, 122] width 219 height 35
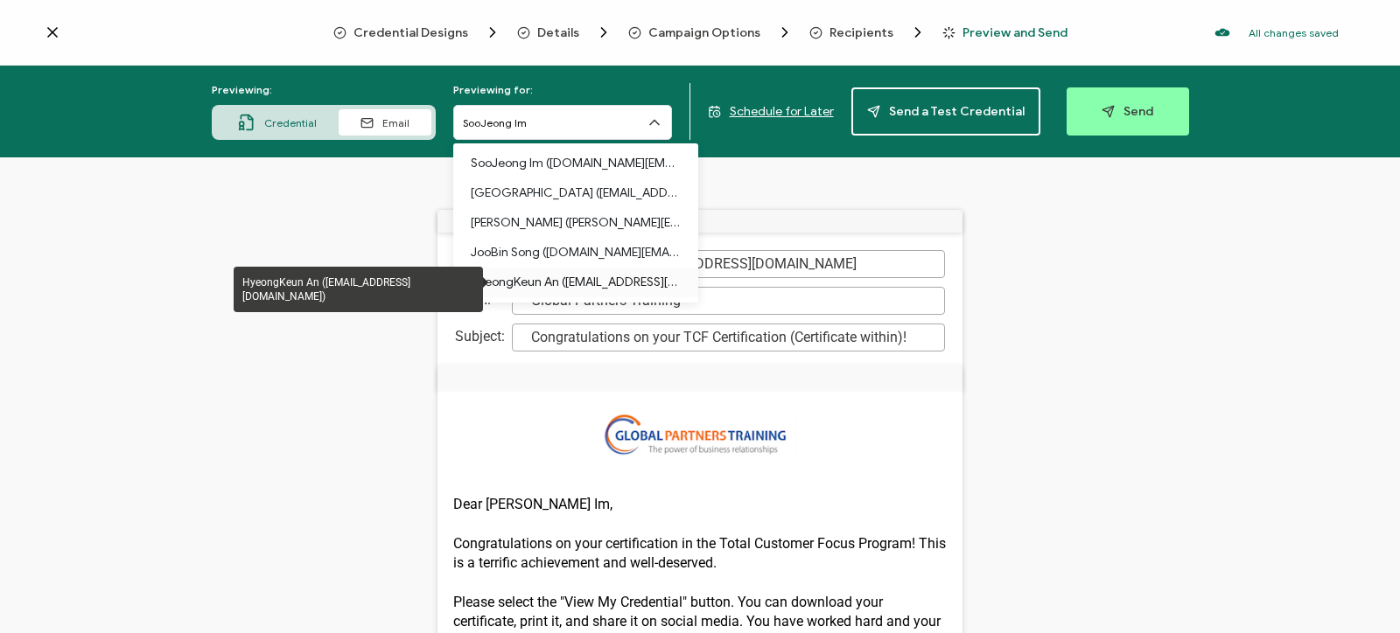
click at [617, 291] on p "HyeongKeun An (hyeongkeun.an@zeiss.com)" at bounding box center [576, 283] width 210 height 30
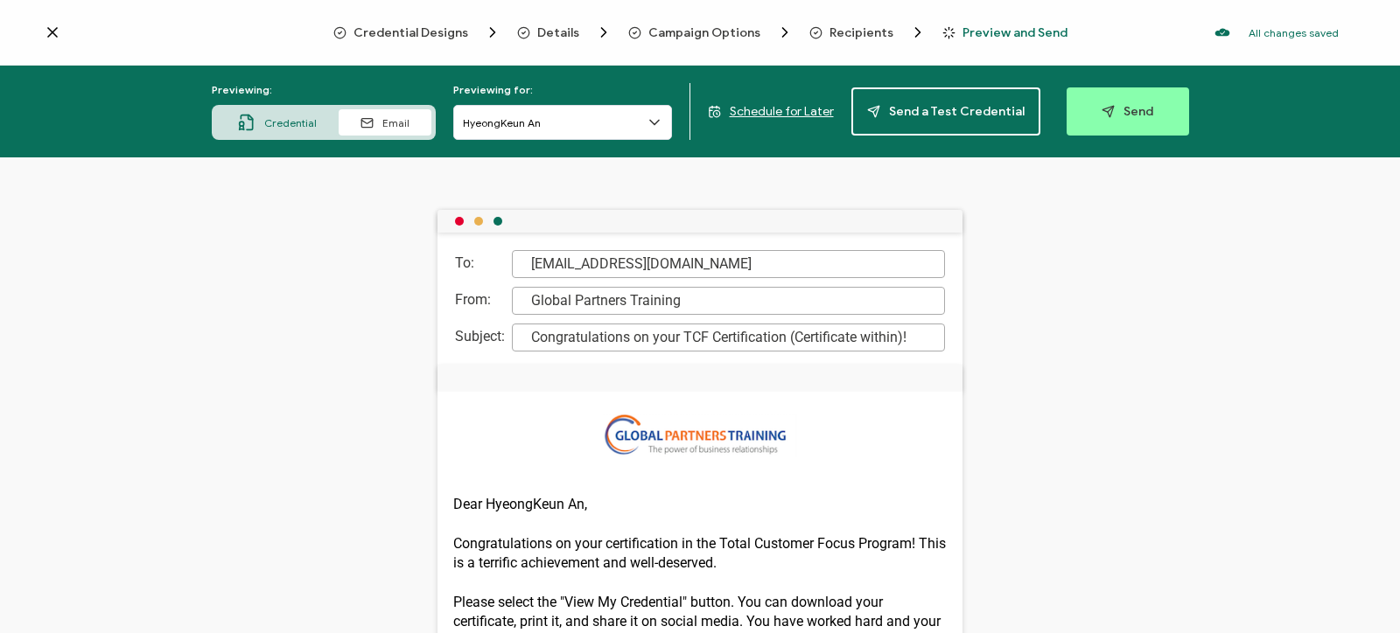
drag, startPoint x: 301, startPoint y: 127, endPoint x: 400, endPoint y: 135, distance: 99.2
click at [301, 125] on span "Credential" at bounding box center [290, 122] width 52 height 13
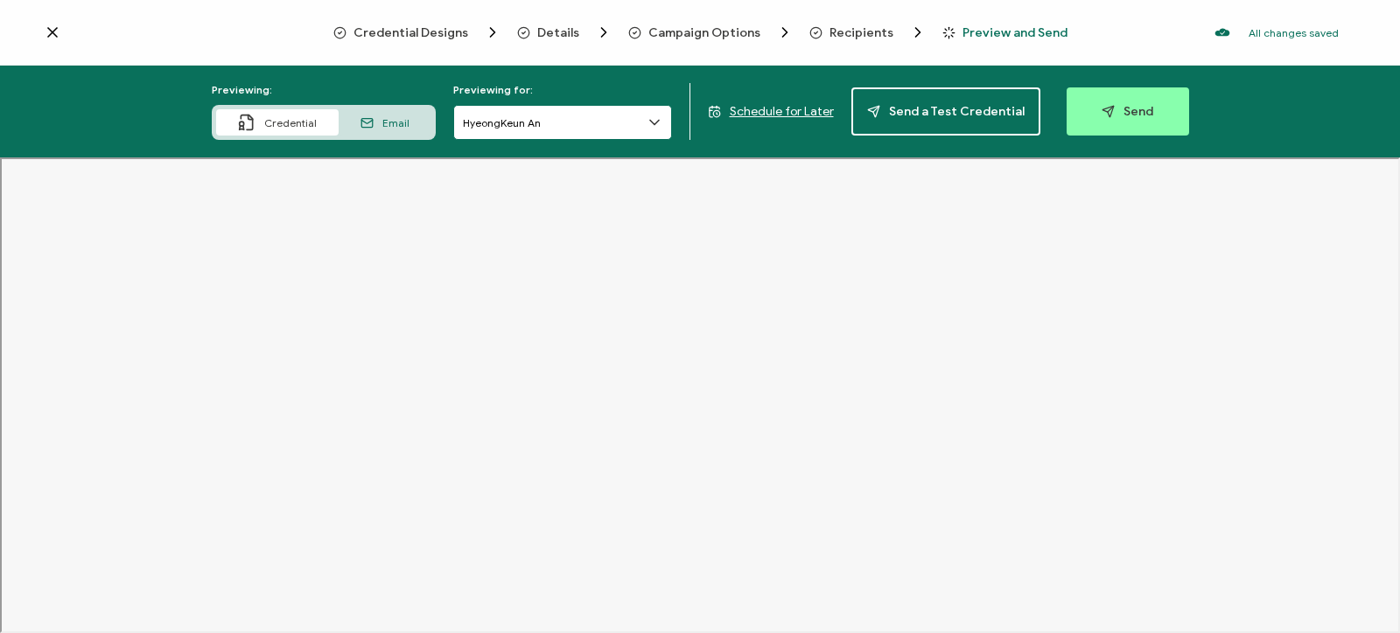
click at [563, 124] on input "HyeongKeun An" at bounding box center [562, 122] width 219 height 35
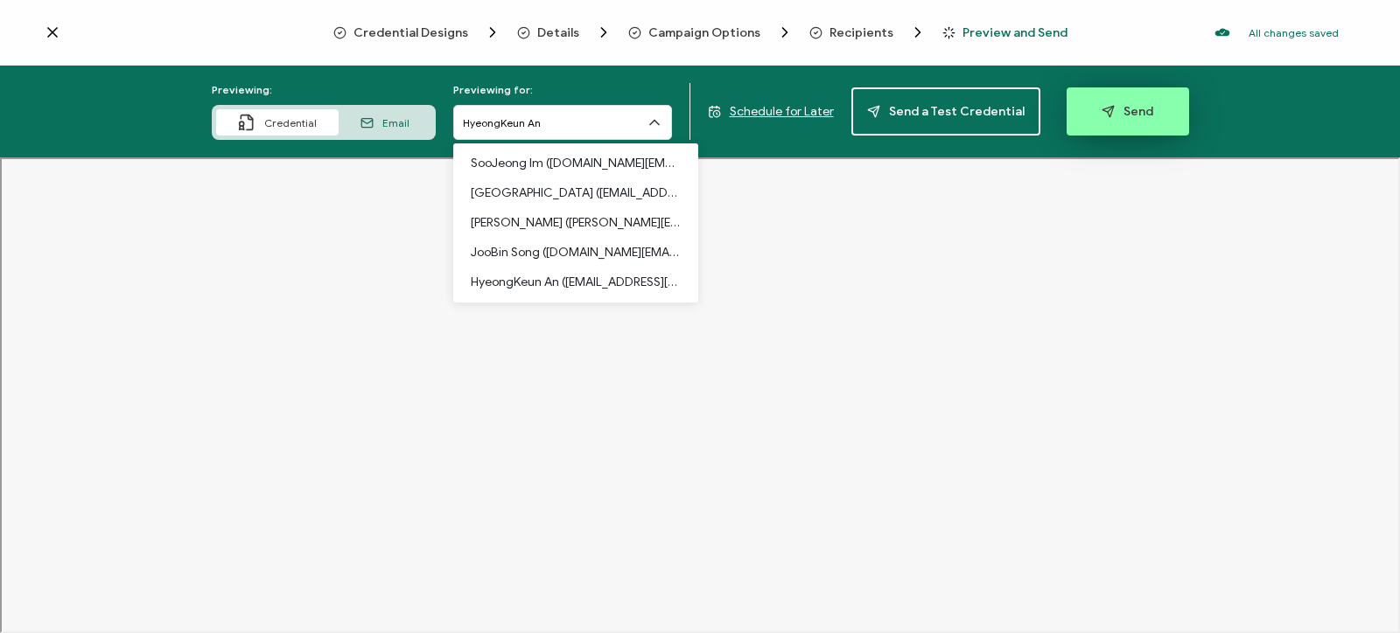
click at [1107, 120] on button "Send" at bounding box center [1127, 111] width 122 height 48
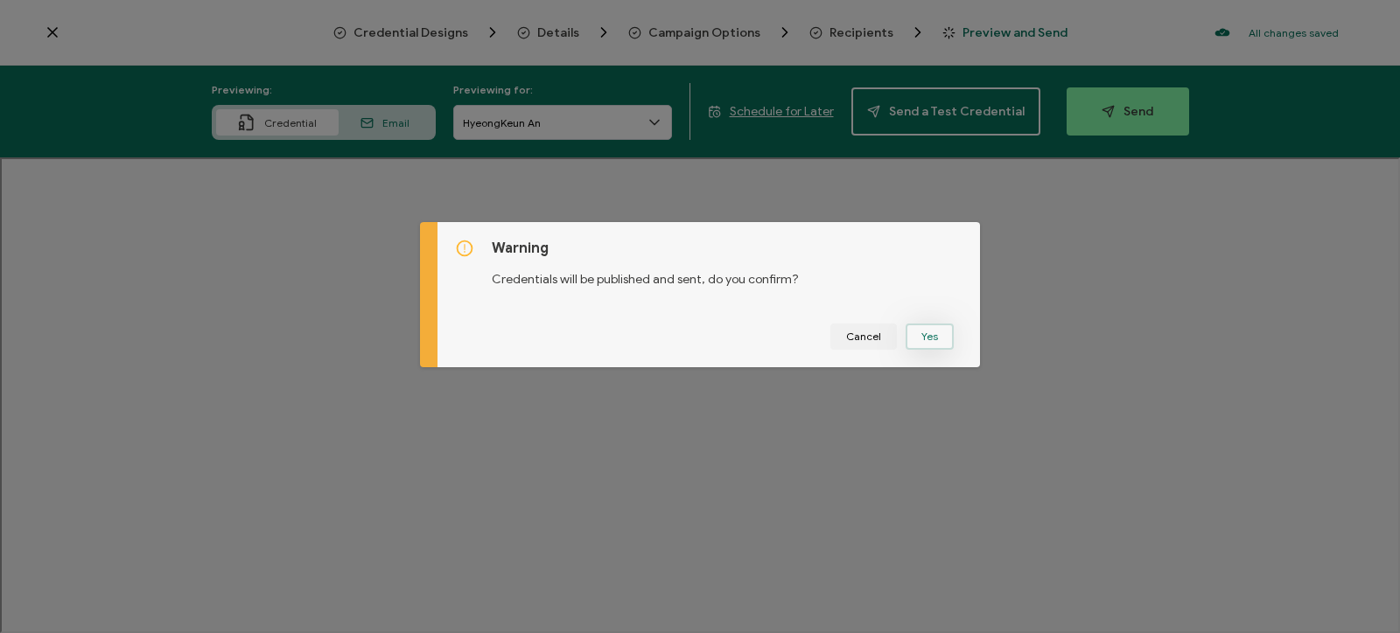
click at [949, 335] on button "Yes" at bounding box center [929, 337] width 48 height 26
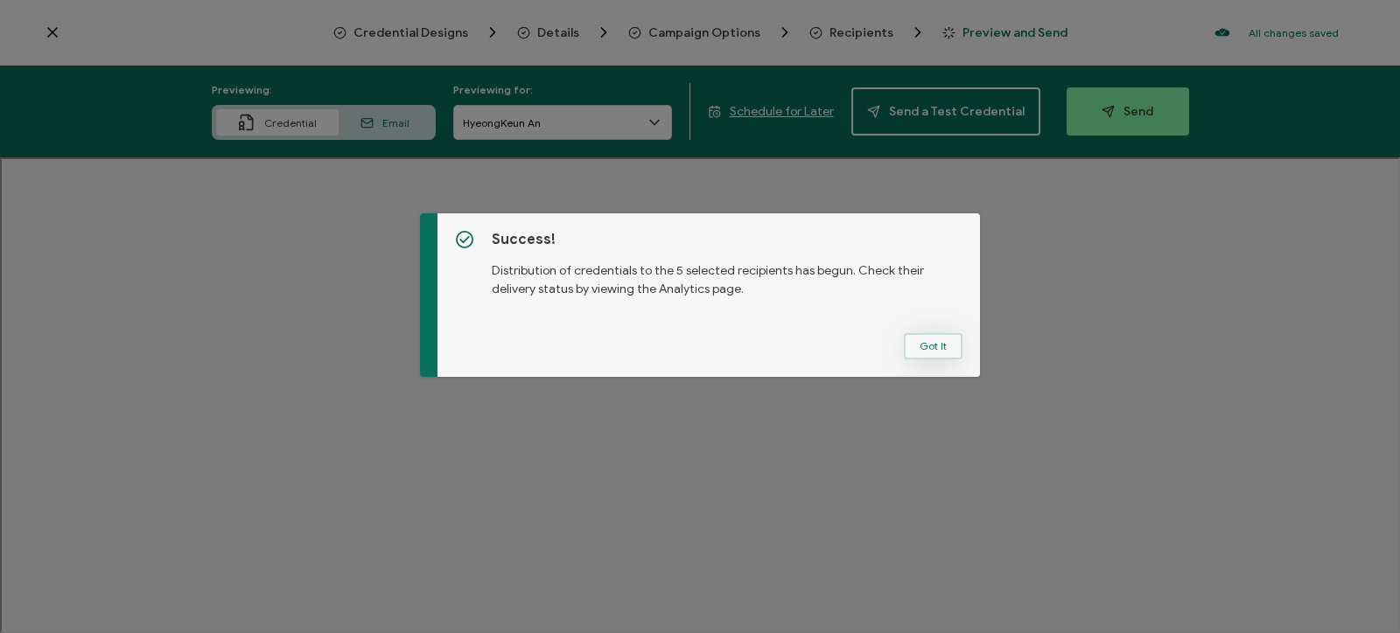
click at [949, 349] on button "Got It" at bounding box center [933, 346] width 59 height 26
